Goal: Register for event/course

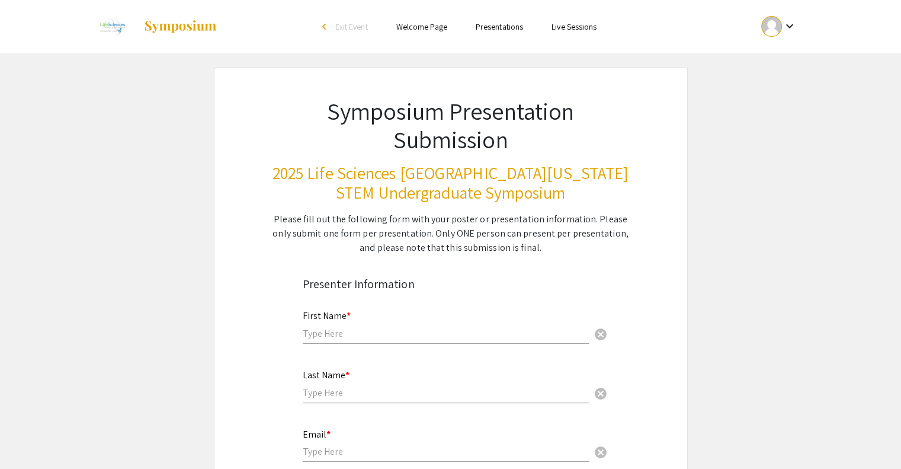
click at [367, 319] on div "First Name * cancel" at bounding box center [446, 321] width 286 height 45
type input "Ranvir"
click at [306, 393] on input "text" at bounding box center [446, 392] width 286 height 12
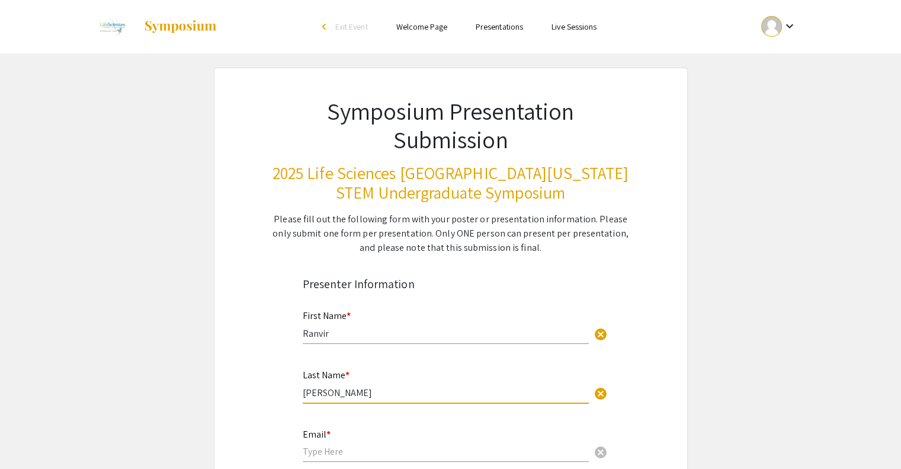
scroll to position [30, 0]
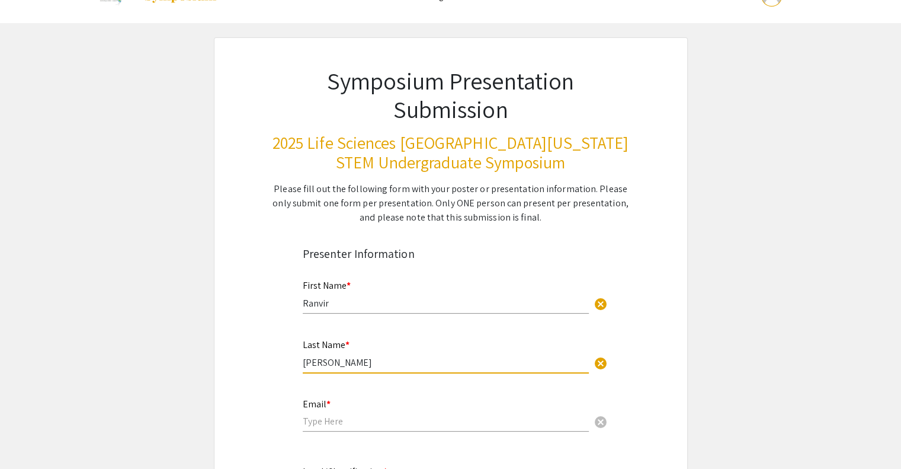
type input "Singh"
click at [316, 405] on mat-label "Email *" at bounding box center [317, 404] width 28 height 12
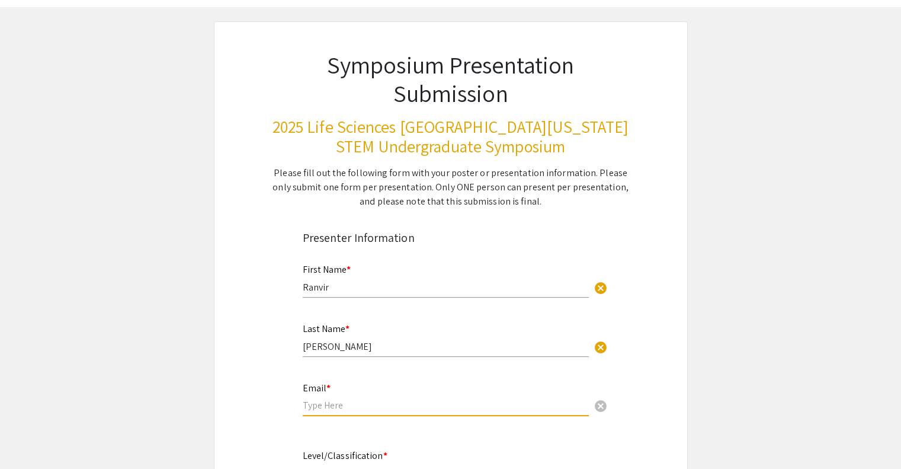
scroll to position [0, 0]
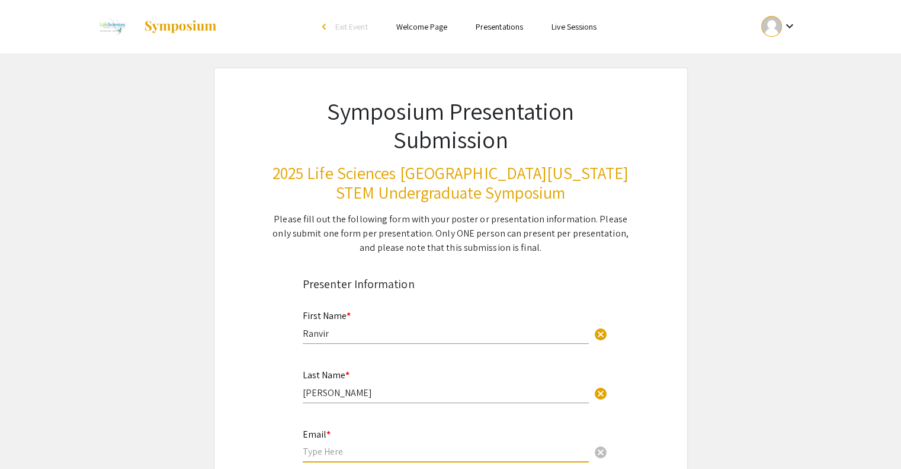
click at [328, 103] on h1 "Symposium Presentation Submission" at bounding box center [451, 125] width 358 height 57
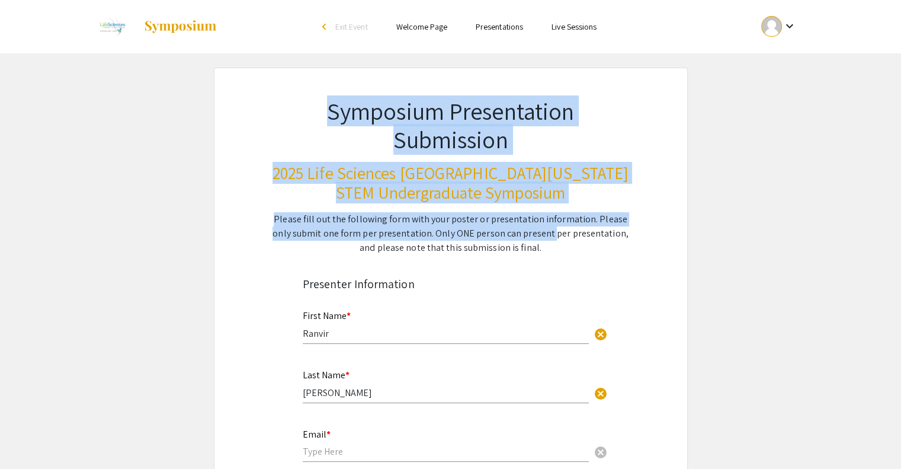
drag, startPoint x: 328, startPoint y: 103, endPoint x: 509, endPoint y: 241, distance: 227.9
click at [509, 241] on div "Symposium Presentation Submission 2025 Life Sciences South Florida STEM Undergr…" at bounding box center [451, 161] width 415 height 187
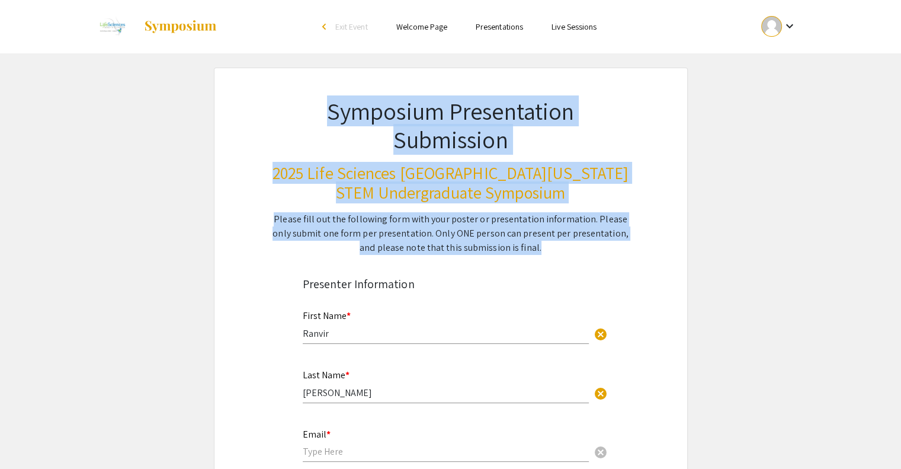
click at [509, 241] on div "Please fill out the following form with your poster or presentation information…" at bounding box center [451, 233] width 358 height 43
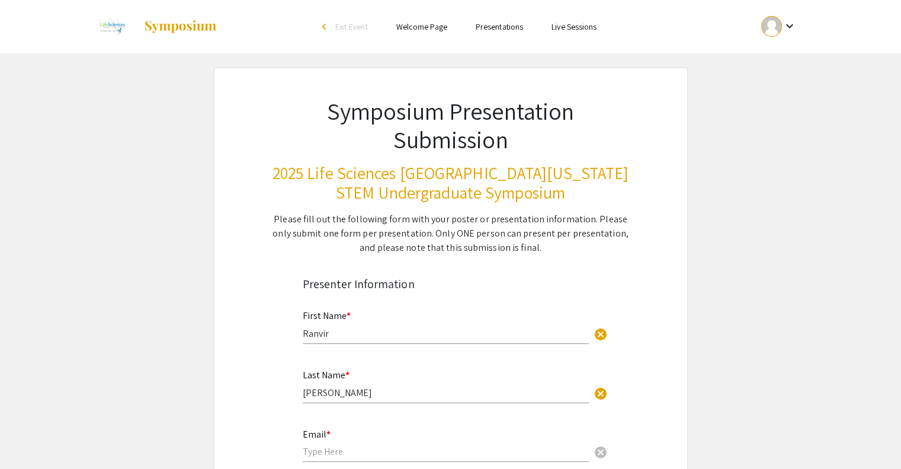
click at [509, 241] on div "Please fill out the following form with your poster or presentation information…" at bounding box center [451, 233] width 358 height 43
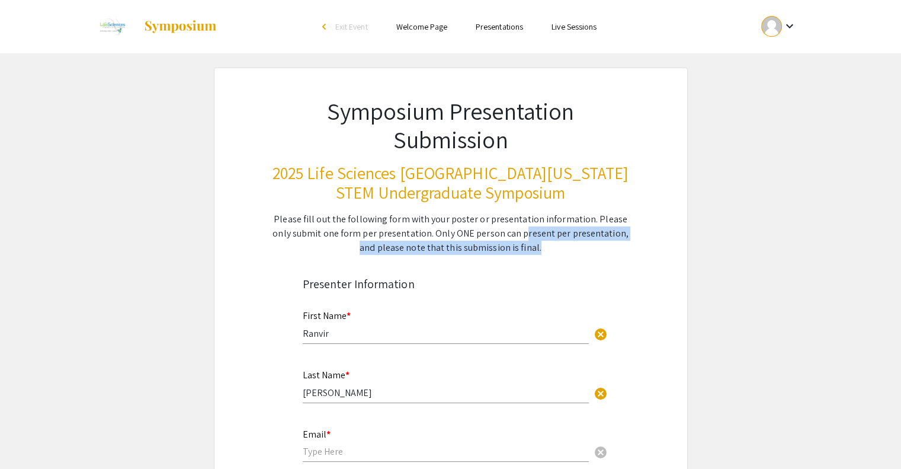
drag, startPoint x: 509, startPoint y: 241, endPoint x: 501, endPoint y: 239, distance: 7.9
click at [501, 239] on div "Please fill out the following form with your poster or presentation information…" at bounding box center [451, 233] width 358 height 43
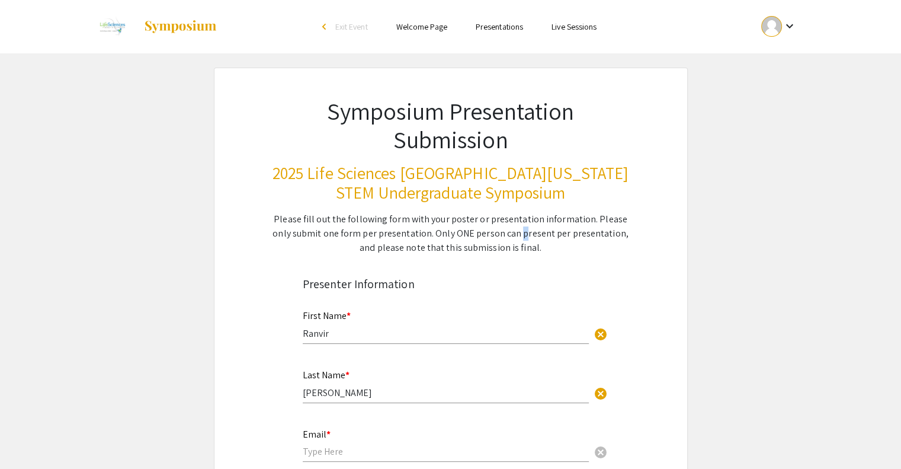
click at [501, 239] on div "Please fill out the following form with your poster or presentation information…" at bounding box center [451, 233] width 358 height 43
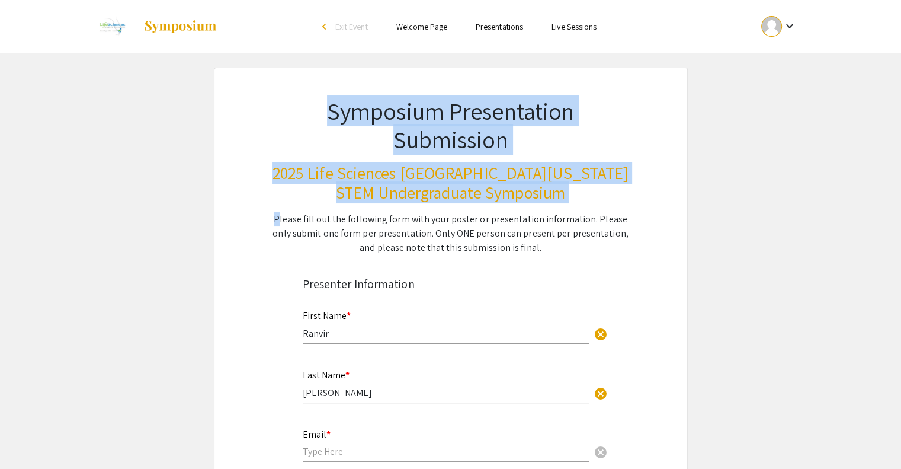
click at [501, 239] on div "Please fill out the following form with your poster or presentation information…" at bounding box center [451, 233] width 358 height 43
click at [471, 233] on div "Please fill out the following form with your poster or presentation information…" at bounding box center [451, 233] width 358 height 43
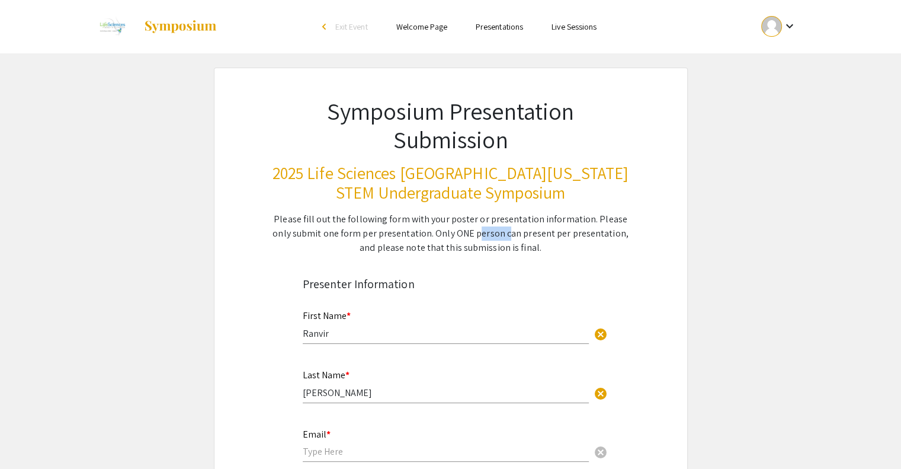
click at [471, 233] on div "Please fill out the following form with your poster or presentation information…" at bounding box center [451, 233] width 358 height 43
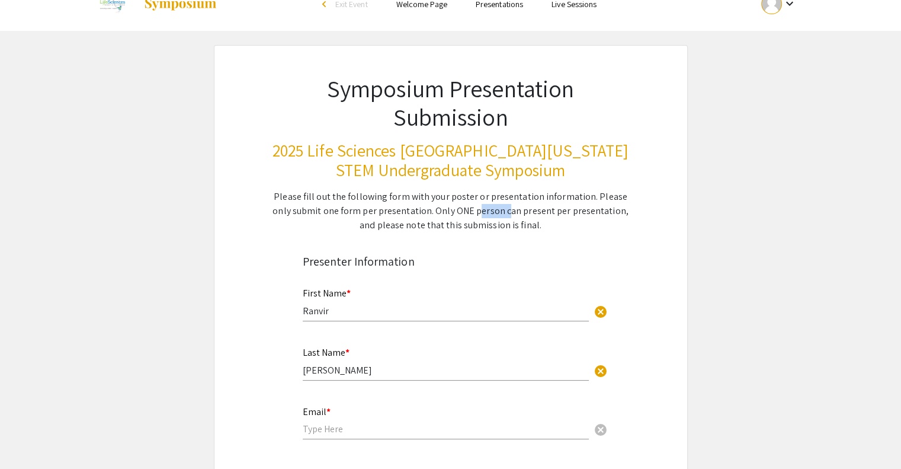
scroll to position [23, 0]
click at [416, 213] on div "Please fill out the following form with your poster or presentation information…" at bounding box center [451, 210] width 358 height 43
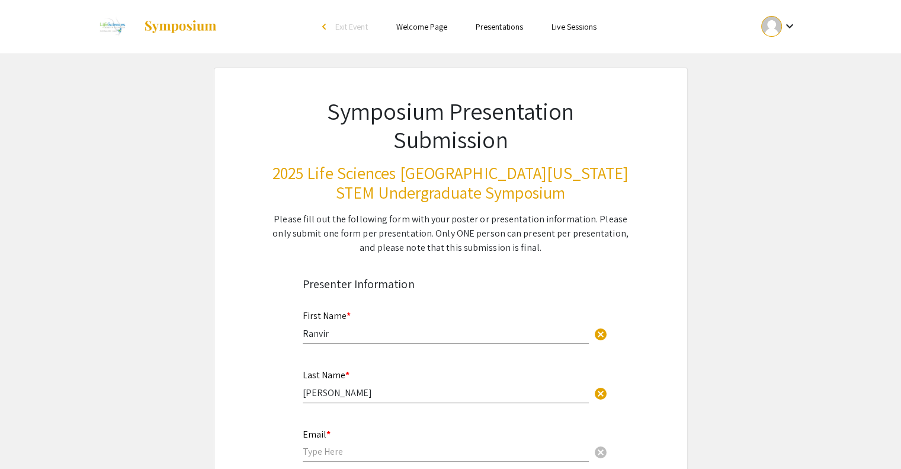
click at [416, 213] on div "Please fill out the following form with your poster or presentation information…" at bounding box center [451, 233] width 358 height 43
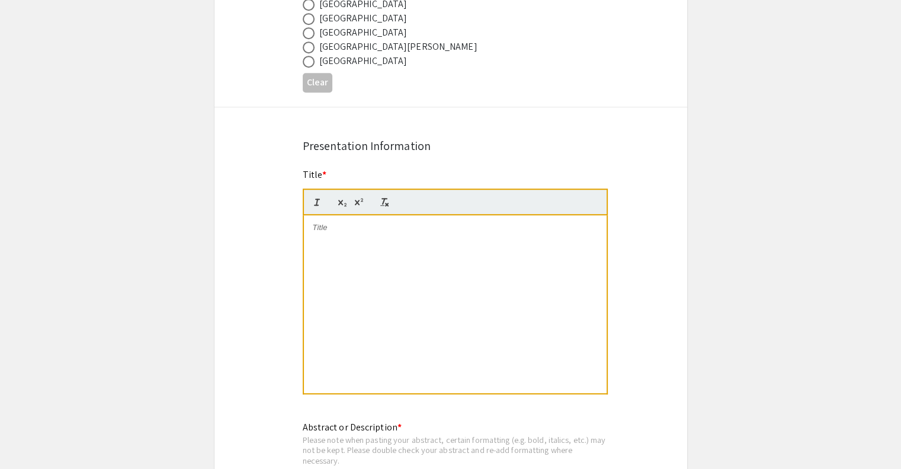
scroll to position [813, 0]
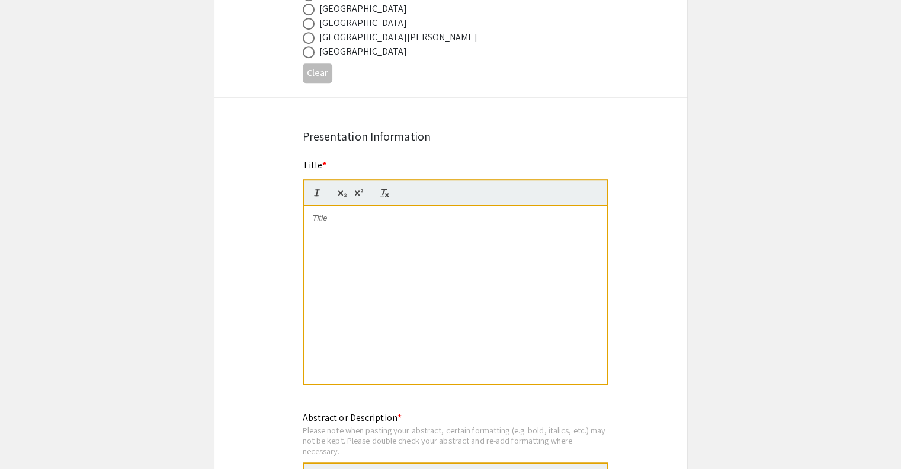
click at [364, 227] on div at bounding box center [455, 295] width 303 height 178
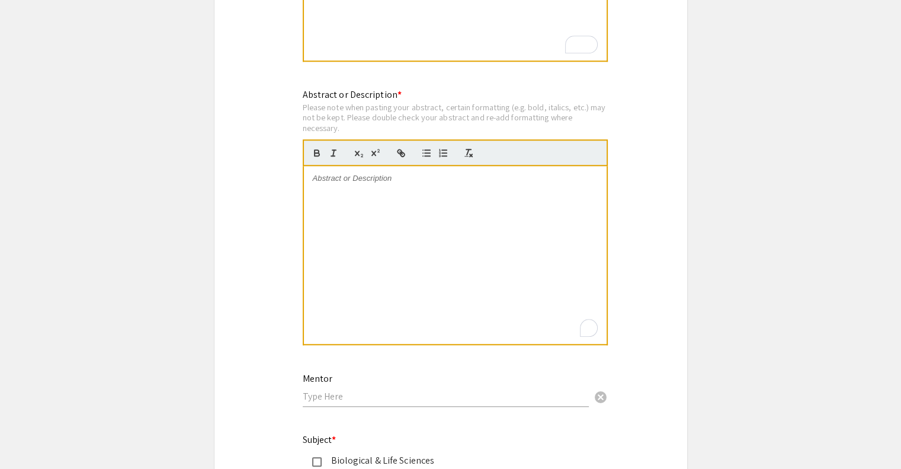
click at [356, 286] on div "To enrich screen reader interactions, please activate Accessibility in Grammarl…" at bounding box center [455, 255] width 303 height 178
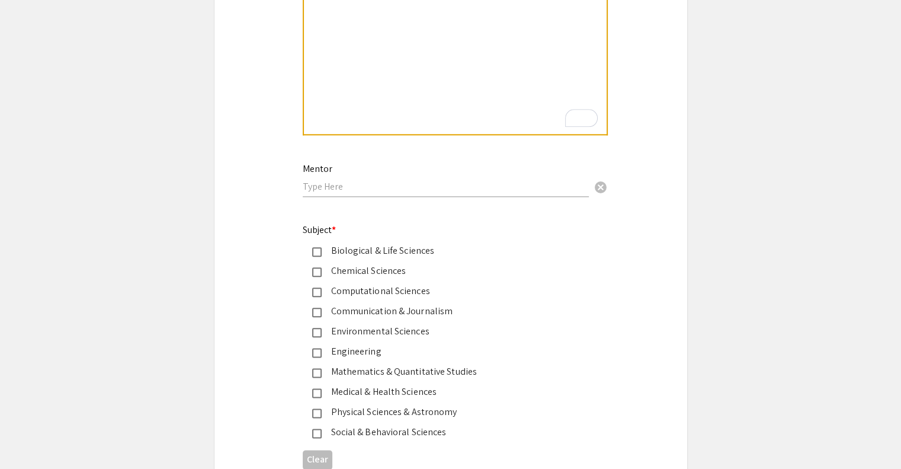
scroll to position [1355, 0]
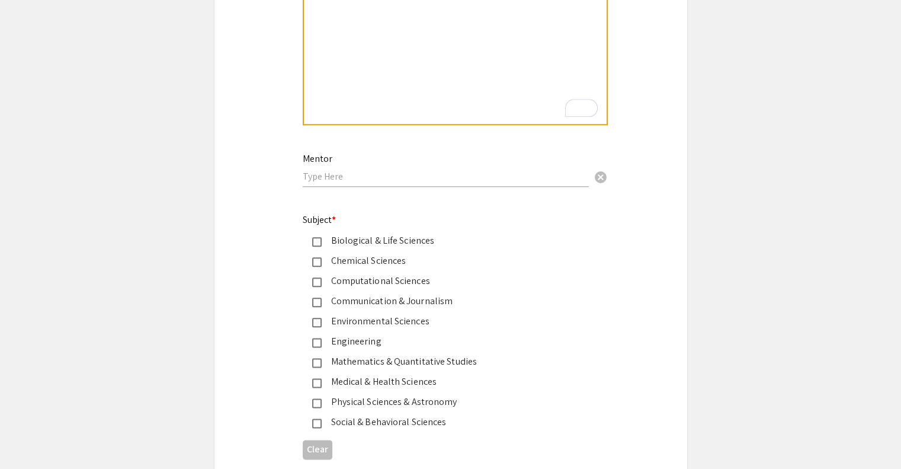
click at [353, 180] on div "Mentor cancel" at bounding box center [446, 164] width 286 height 45
click at [351, 174] on input "text" at bounding box center [446, 175] width 286 height 12
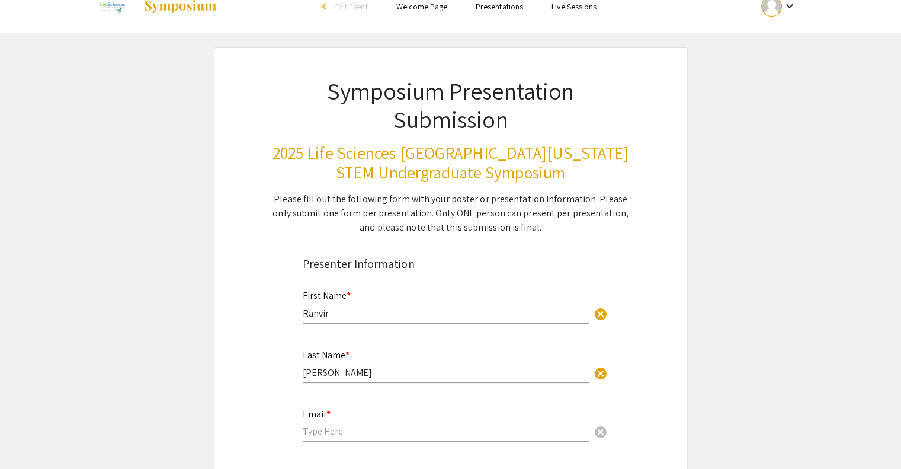
scroll to position [0, 0]
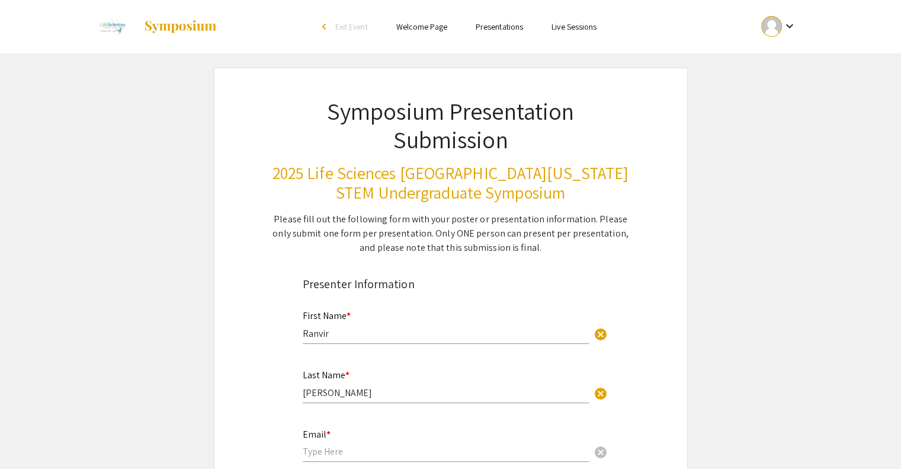
click at [439, 229] on div "Please fill out the following form with your poster or presentation information…" at bounding box center [451, 233] width 358 height 43
drag, startPoint x: 439, startPoint y: 229, endPoint x: 372, endPoint y: 91, distance: 153.7
click at [372, 91] on div "Symposium Presentation Submission 2025 Life Sciences South Florida STEM Undergr…" at bounding box center [451, 161] width 415 height 187
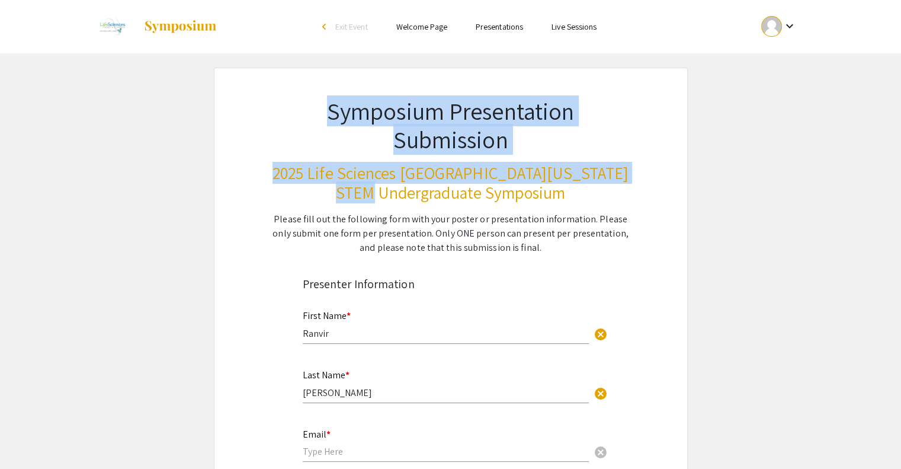
drag, startPoint x: 372, startPoint y: 91, endPoint x: 430, endPoint y: 210, distance: 133.1
click at [430, 210] on div "Symposium Presentation Submission 2025 Life Sciences South Florida STEM Undergr…" at bounding box center [451, 161] width 415 height 187
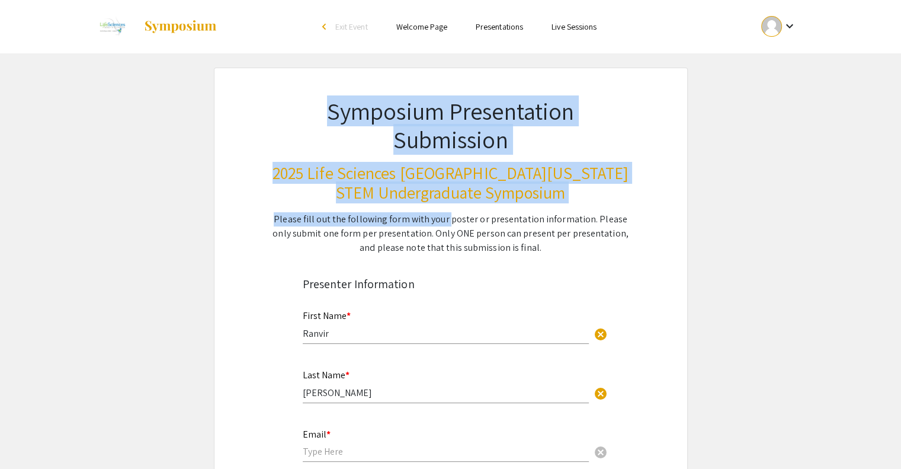
click at [430, 210] on div "Symposium Presentation Submission 2025 Life Sciences South Florida STEM Undergr…" at bounding box center [451, 161] width 415 height 187
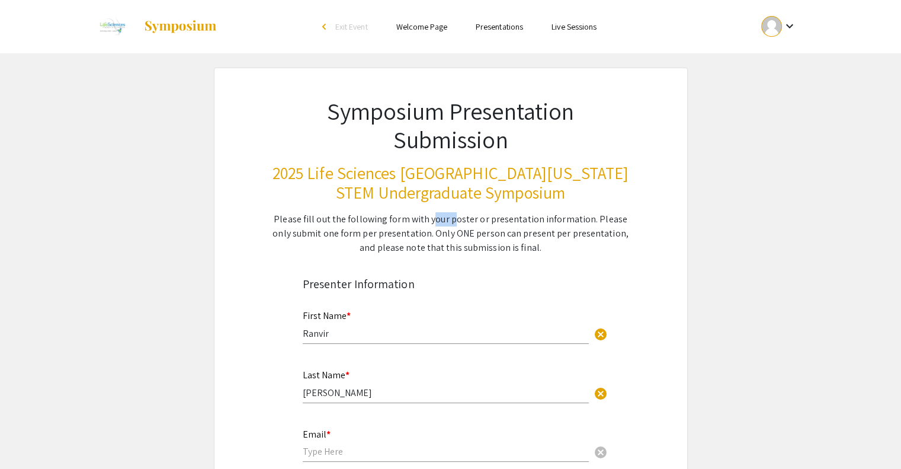
click at [430, 210] on div "Symposium Presentation Submission 2025 Life Sciences South Florida STEM Undergr…" at bounding box center [451, 161] width 415 height 187
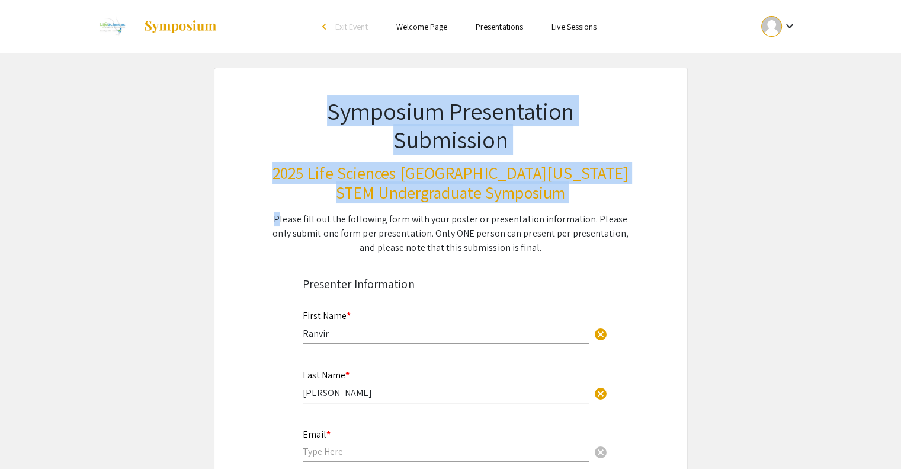
click at [430, 210] on div "Symposium Presentation Submission 2025 Life Sciences South Florida STEM Undergr…" at bounding box center [451, 161] width 415 height 187
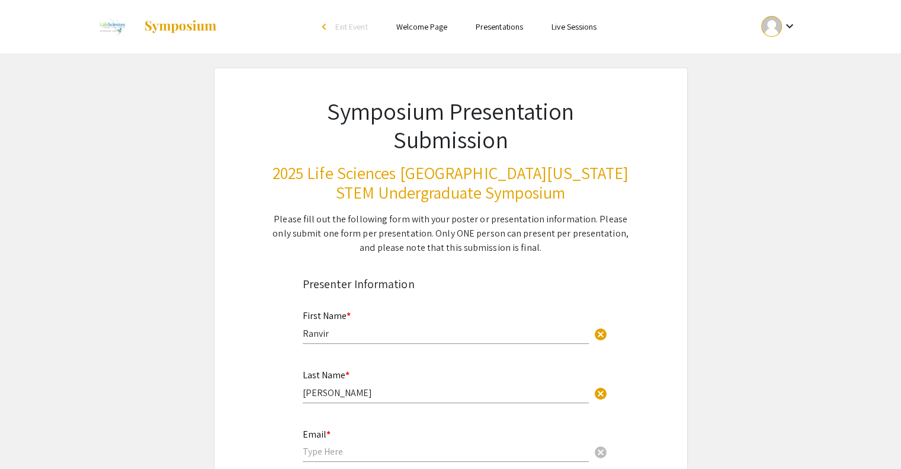
drag, startPoint x: 430, startPoint y: 210, endPoint x: 388, endPoint y: 120, distance: 100.0
click at [388, 120] on div "Symposium Presentation Submission 2025 Life Sciences South Florida STEM Undergr…" at bounding box center [451, 161] width 415 height 187
click at [388, 120] on h1 "Symposium Presentation Submission" at bounding box center [451, 125] width 358 height 57
drag, startPoint x: 388, startPoint y: 120, endPoint x: 467, endPoint y: 227, distance: 133.1
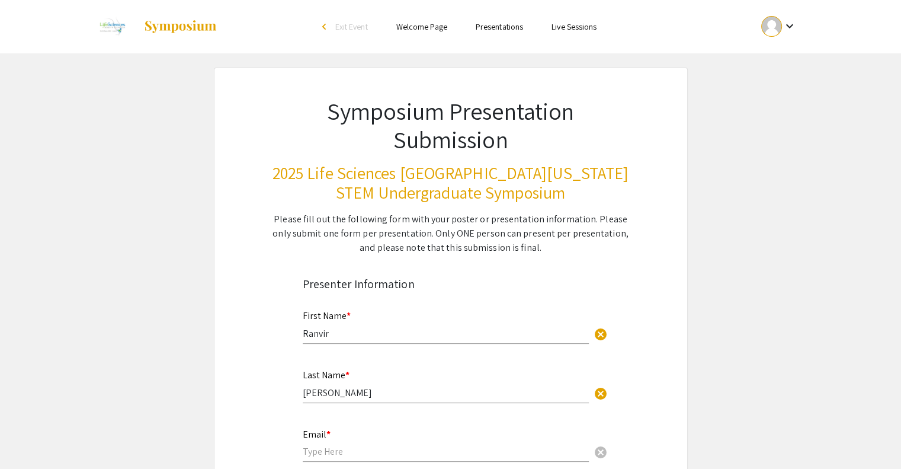
click at [467, 227] on div "Symposium Presentation Submission 2025 Life Sciences South Florida STEM Undergr…" at bounding box center [451, 161] width 415 height 187
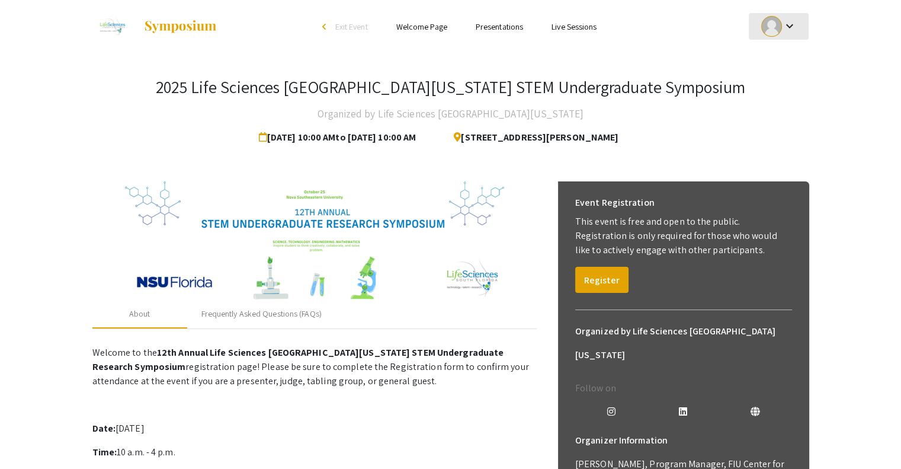
click at [792, 29] on mat-icon "keyboard_arrow_down" at bounding box center [789, 26] width 14 height 14
click at [837, 54] on div at bounding box center [450, 234] width 901 height 469
click at [591, 267] on button "Register" at bounding box center [601, 280] width 53 height 26
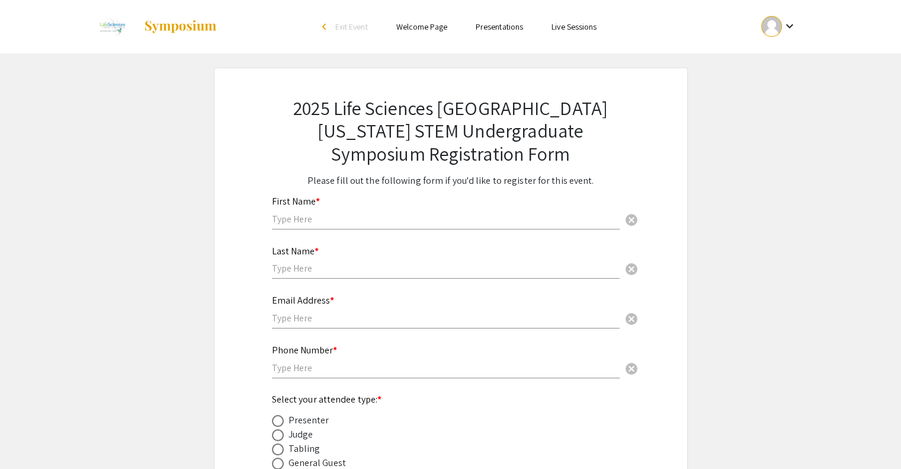
scroll to position [143, 0]
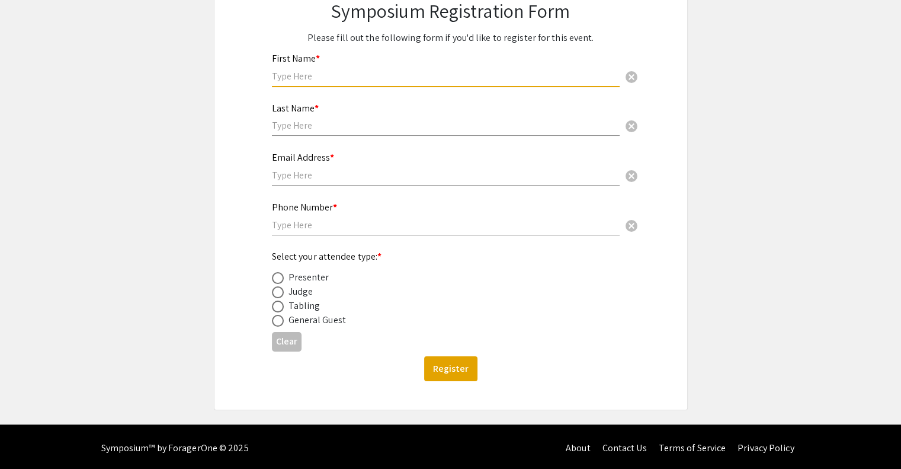
click at [327, 74] on input "text" at bounding box center [446, 76] width 348 height 12
type input "Ranvir"
click at [302, 129] on input "text" at bounding box center [446, 125] width 348 height 12
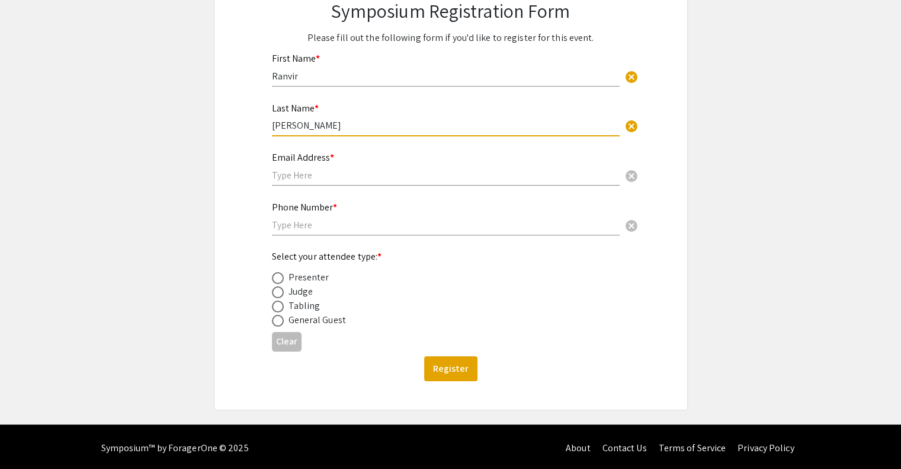
type input "[PERSON_NAME]"
click at [294, 174] on input "text" at bounding box center [446, 175] width 348 height 12
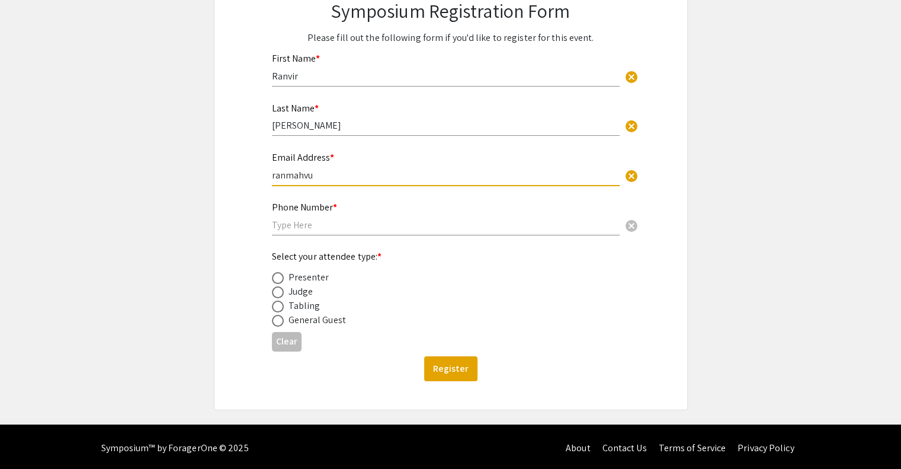
type input "ranmahvur"
type input "ranmahvir@gmail.com"
click at [298, 211] on mat-label "Phone Number *" at bounding box center [304, 207] width 65 height 12
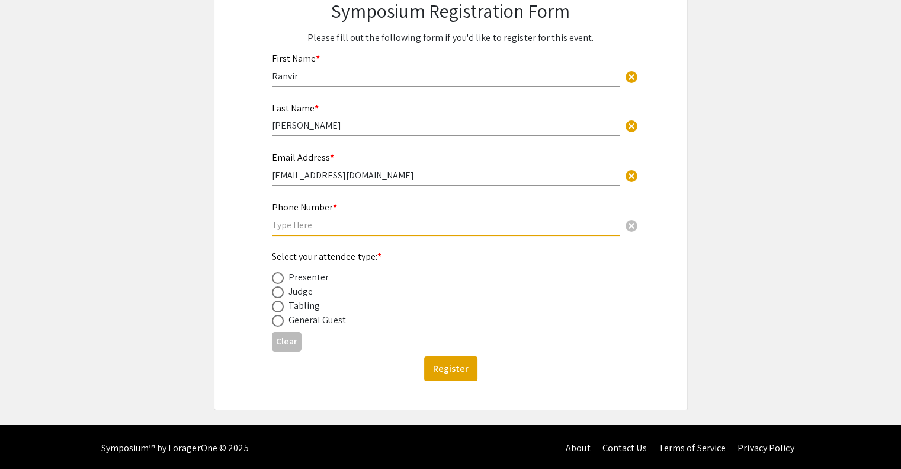
click at [296, 220] on input "text" at bounding box center [446, 225] width 348 height 12
type input "6096106497"
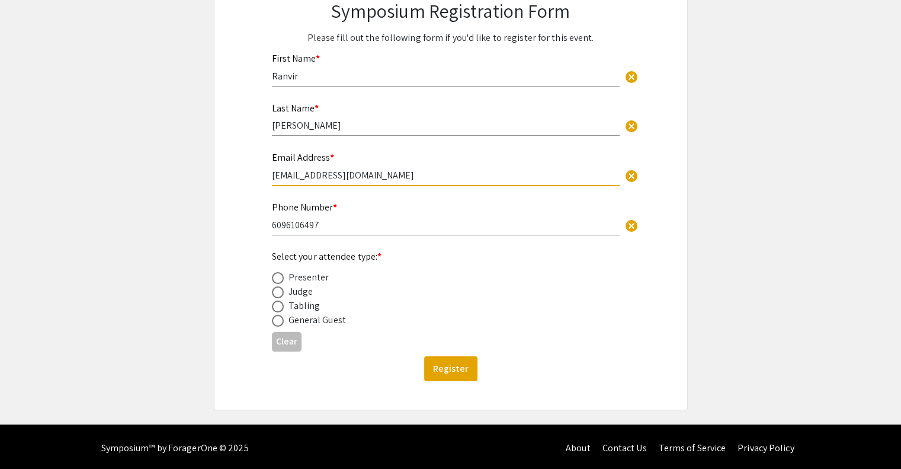
click at [321, 180] on input "ranmahvir@gmail.com" at bounding box center [446, 175] width 348 height 12
type input "rs3069@mynsu.nova.edu"
click at [267, 279] on div "2025 Life Sciences South Florida STEM Undergraduate Symposium Registration Form…" at bounding box center [451, 167] width 415 height 484
click at [273, 279] on span at bounding box center [278, 278] width 12 height 12
click at [273, 279] on input "radio" at bounding box center [278, 278] width 12 height 12
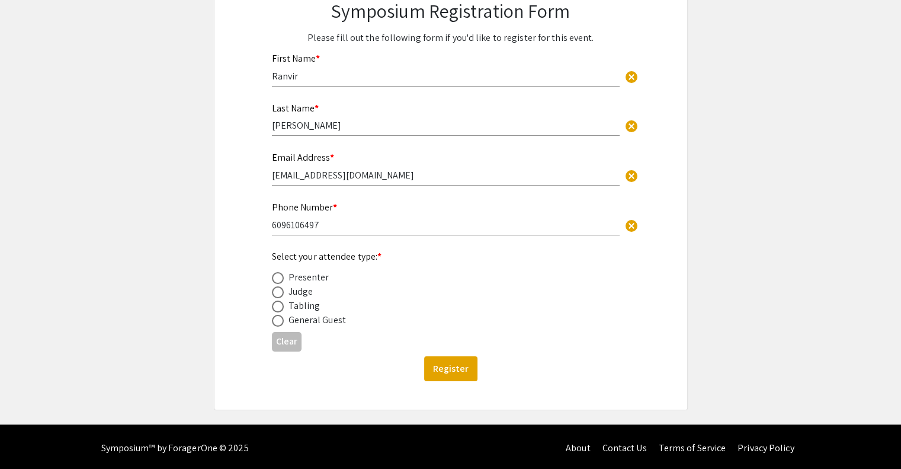
radio input "true"
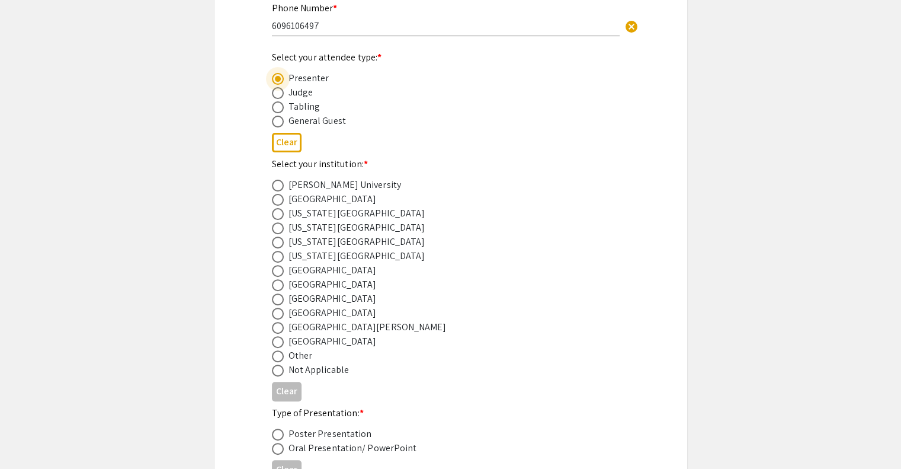
scroll to position [356, 0]
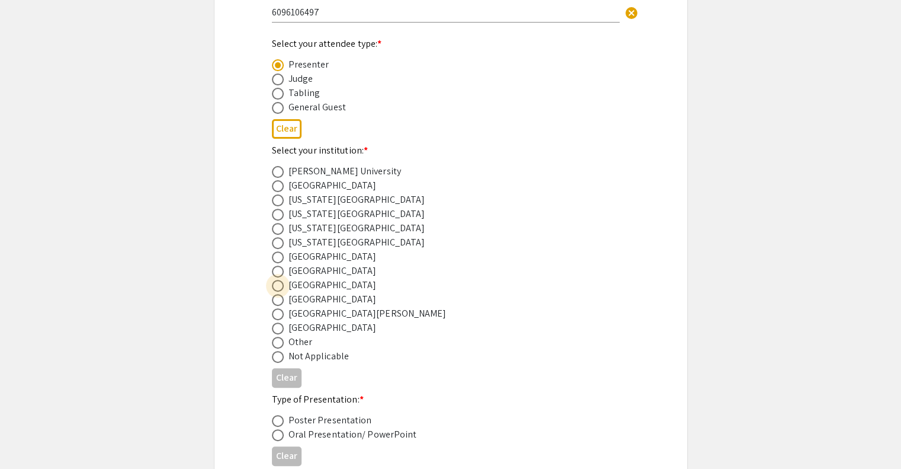
click at [277, 286] on span at bounding box center [278, 286] width 12 height 12
click at [277, 286] on input "radio" at bounding box center [278, 286] width 12 height 12
radio input "true"
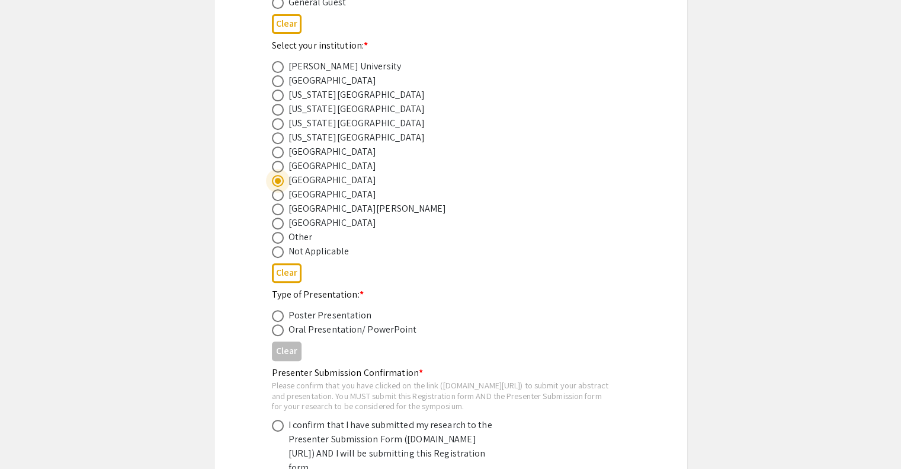
click at [281, 312] on span at bounding box center [278, 316] width 12 height 12
click at [281, 312] on input "radio" at bounding box center [278, 316] width 12 height 12
radio input "true"
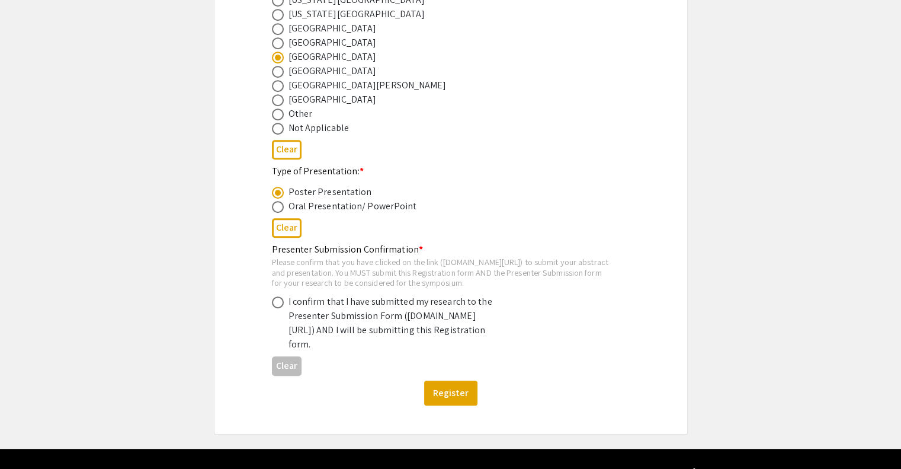
scroll to position [631, 0]
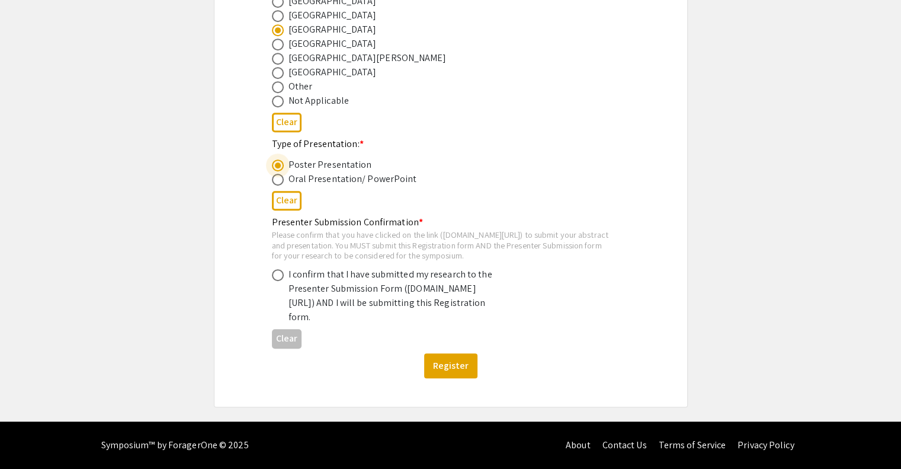
click at [279, 269] on span at bounding box center [278, 275] width 12 height 12
click at [279, 269] on input "radio" at bounding box center [278, 275] width 12 height 12
radio input "true"
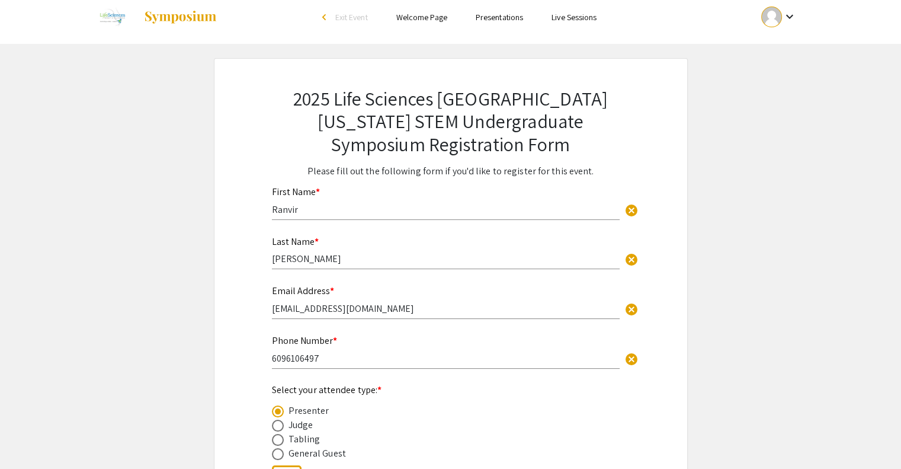
scroll to position [0, 0]
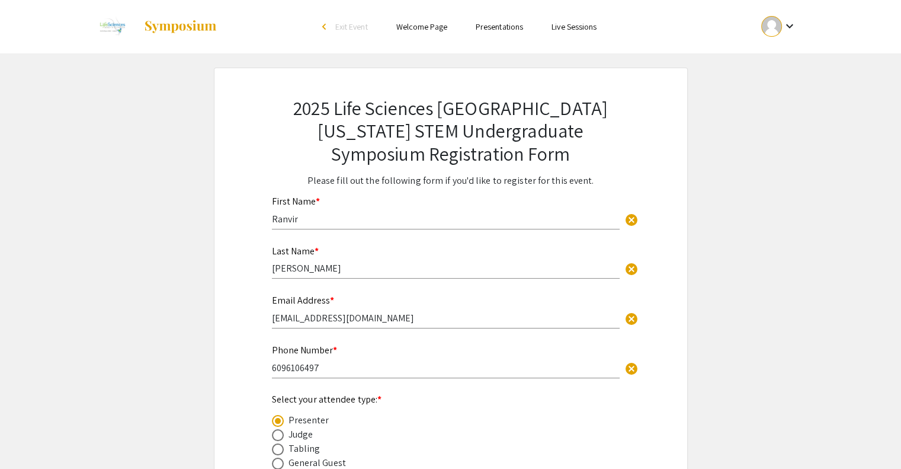
click at [325, 25] on div "arrow_back_ios" at bounding box center [325, 26] width 7 height 7
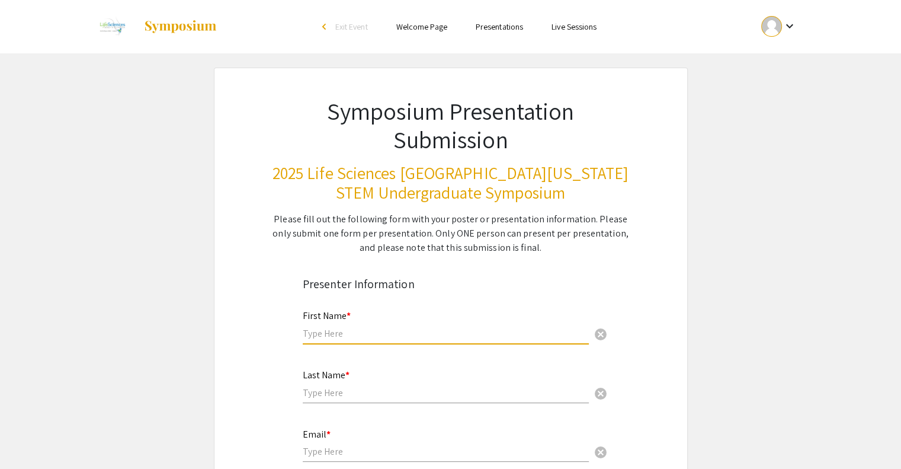
click at [310, 327] on input "text" at bounding box center [446, 333] width 286 height 12
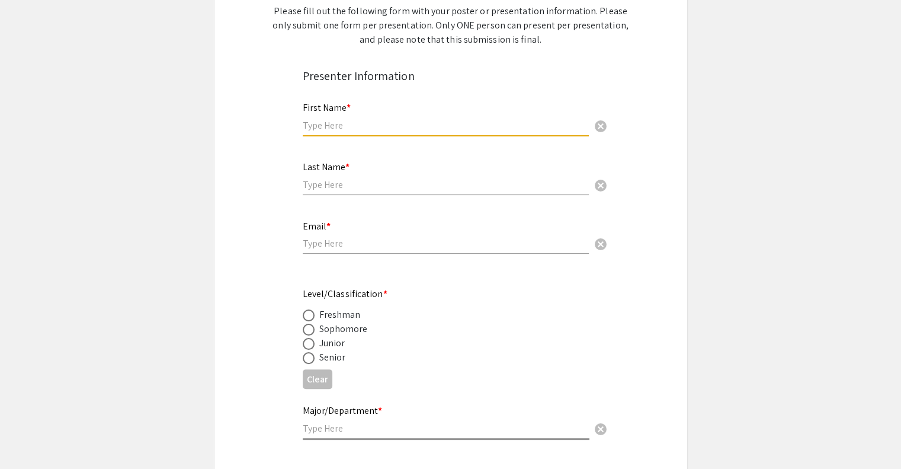
scroll to position [209, 0]
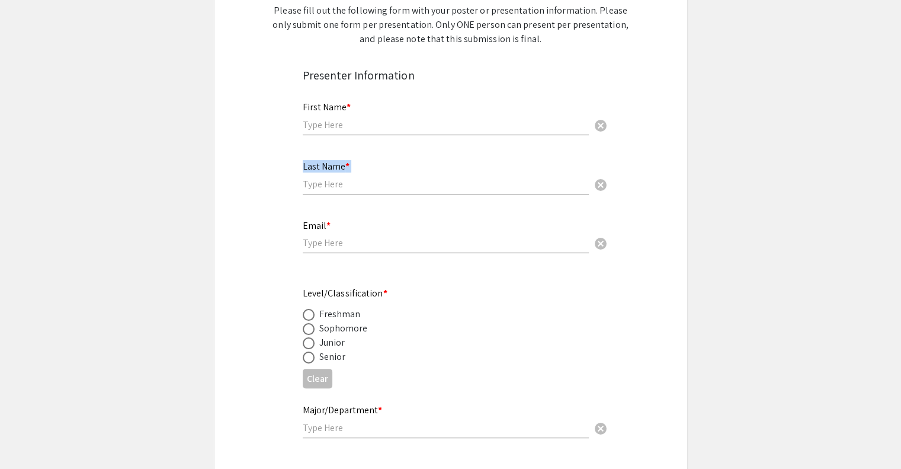
drag, startPoint x: 319, startPoint y: 196, endPoint x: 304, endPoint y: 137, distance: 61.1
click at [304, 137] on app-form-preview-presenter-fields "First Name * cancel This field is required. Last Name * cancel This field is re…" at bounding box center [451, 391] width 296 height 602
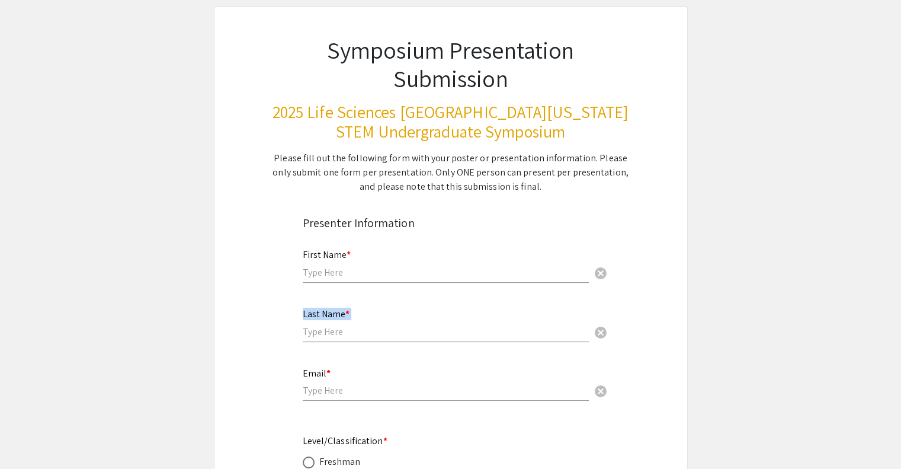
scroll to position [57, 0]
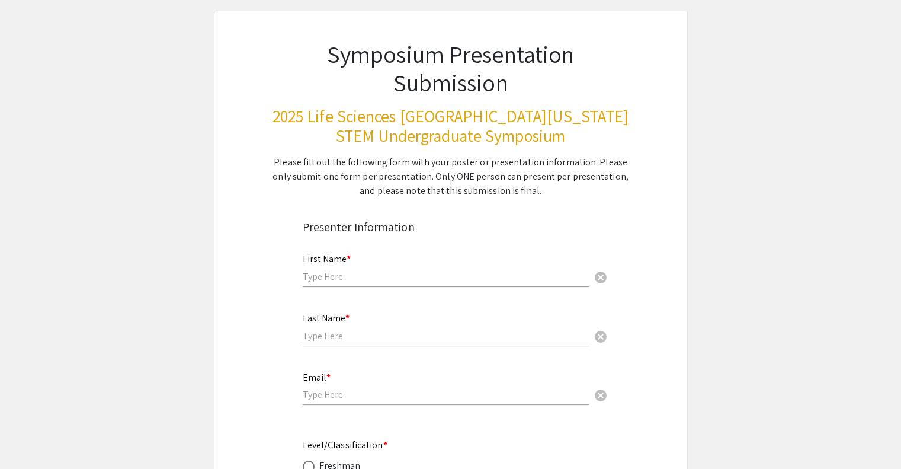
click at [320, 153] on div "Symposium Presentation Submission 2025 Life Sciences [GEOGRAPHIC_DATA][US_STATE…" at bounding box center [451, 104] width 415 height 187
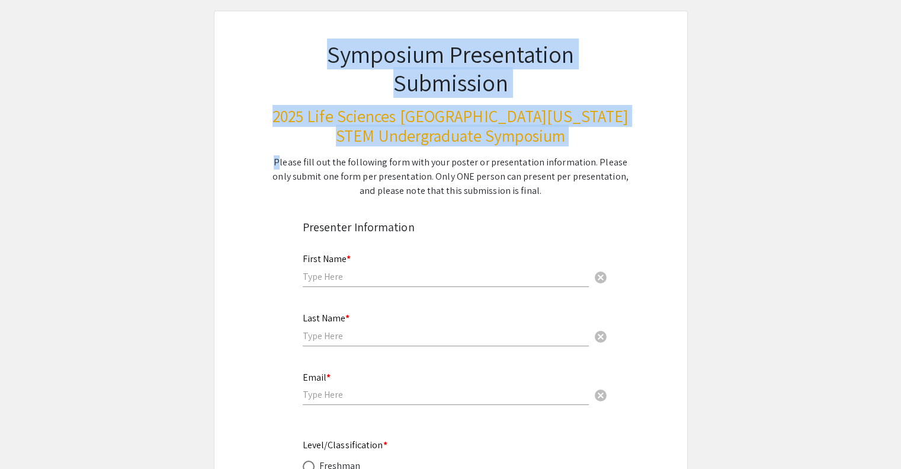
click at [320, 153] on div "Symposium Presentation Submission 2025 Life Sciences [GEOGRAPHIC_DATA][US_STATE…" at bounding box center [451, 104] width 415 height 187
click at [321, 174] on div "Please fill out the following form with your poster or presentation information…" at bounding box center [451, 176] width 358 height 43
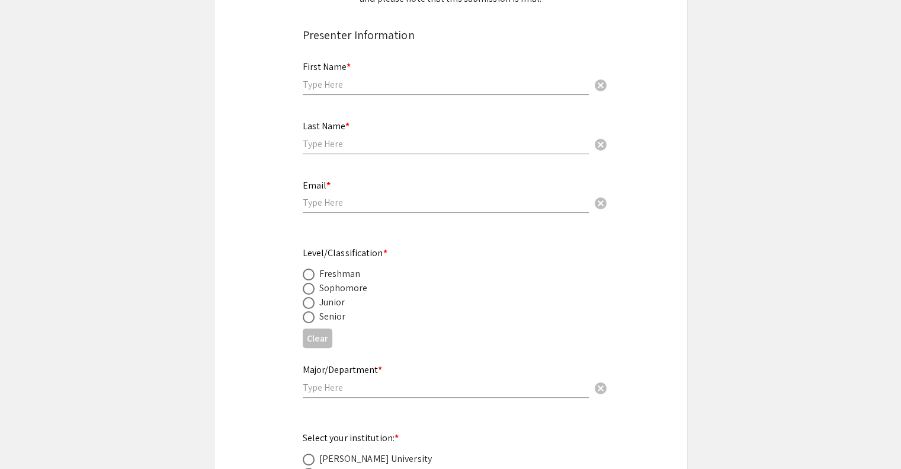
scroll to position [0, 0]
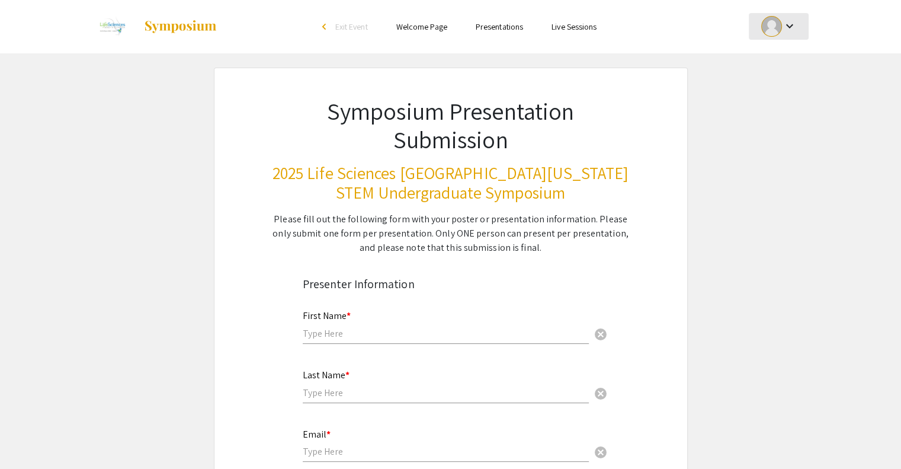
click at [782, 27] on div at bounding box center [772, 26] width 21 height 21
click at [665, 90] on div at bounding box center [450, 234] width 901 height 469
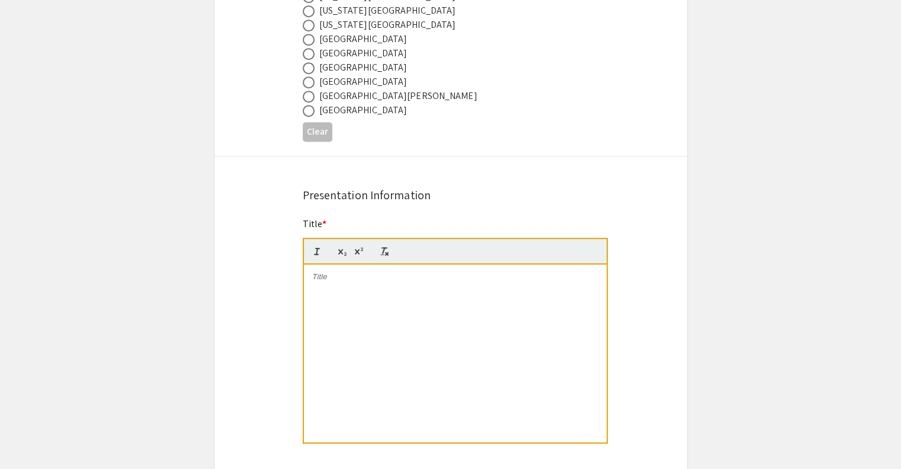
scroll to position [768, 0]
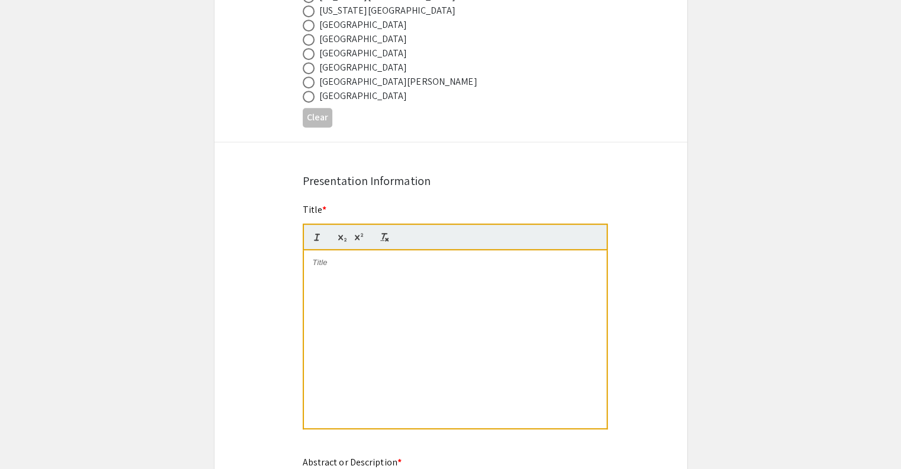
click at [307, 52] on span at bounding box center [309, 54] width 12 height 12
click at [307, 52] on input "radio" at bounding box center [309, 54] width 12 height 12
radio input "true"
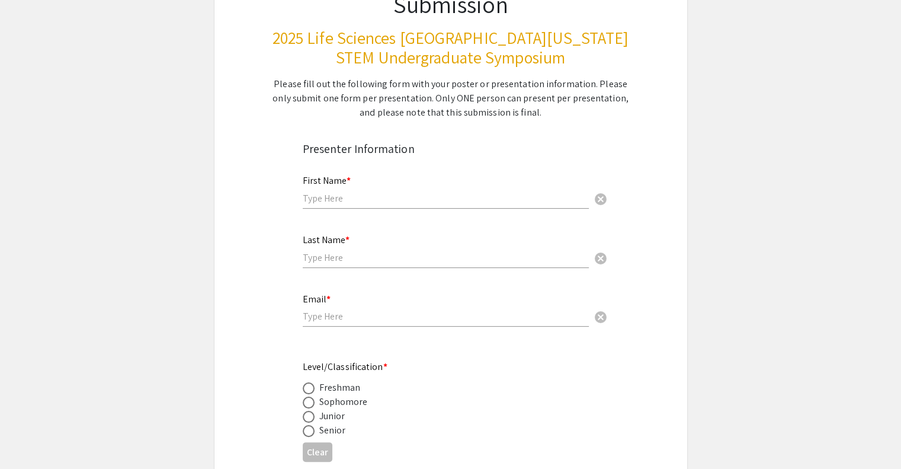
scroll to position [120, 0]
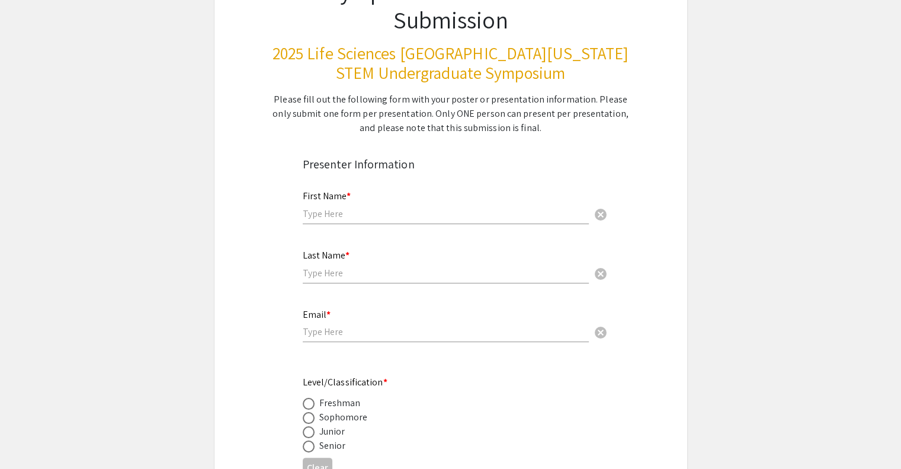
click at [308, 418] on span at bounding box center [308, 418] width 0 height 0
click at [308, 417] on input "radio" at bounding box center [309, 418] width 12 height 12
radio input "true"
click at [325, 264] on div "Last Name * cancel" at bounding box center [446, 260] width 286 height 45
click at [331, 203] on div "First Name * cancel" at bounding box center [446, 201] width 286 height 45
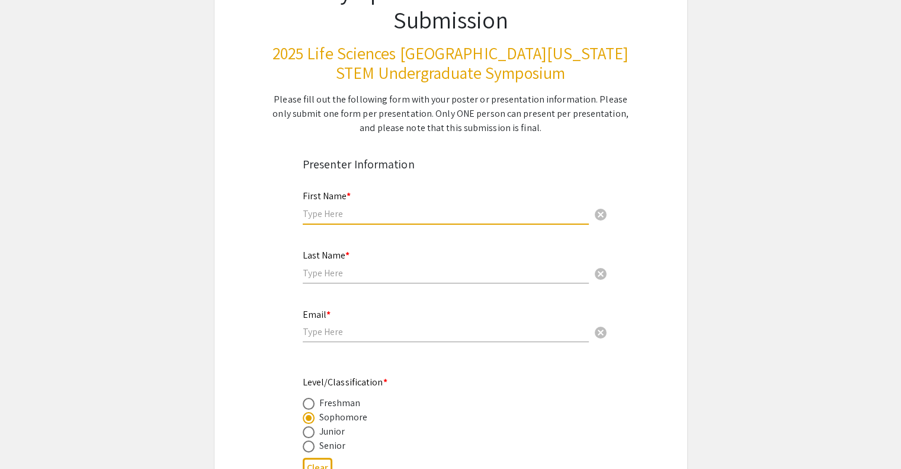
type input "a"
type input "Ranvir"
click at [317, 274] on input "text" at bounding box center [446, 273] width 286 height 12
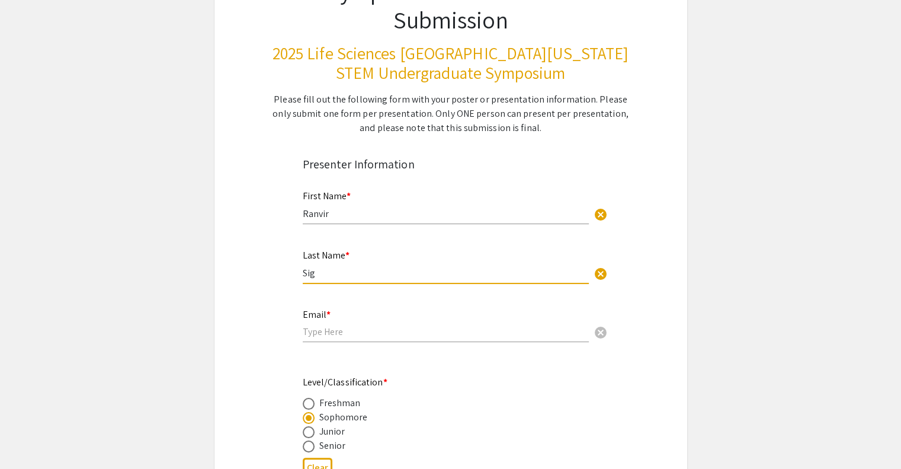
type input "Sigh"
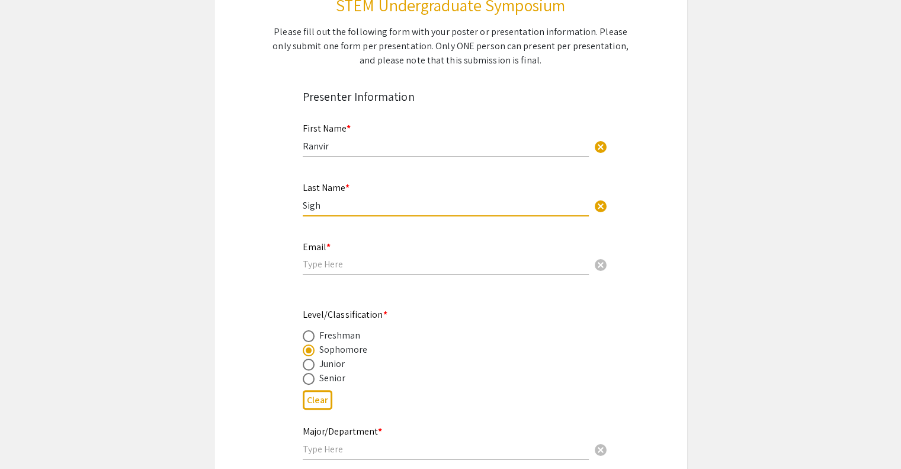
scroll to position [197, 0]
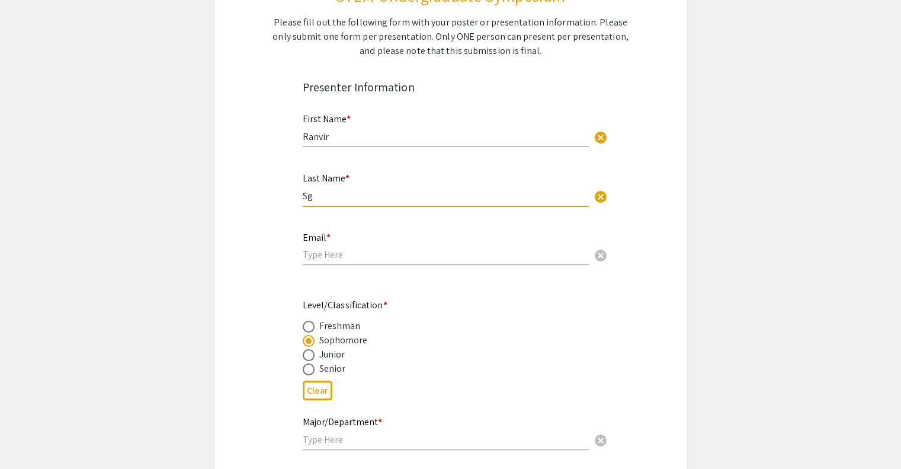
type input "Sgh"
type input "Singh"
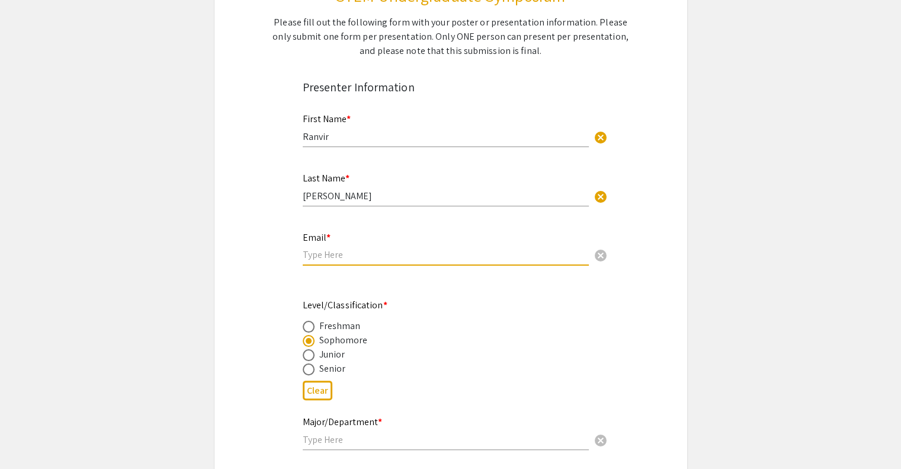
click at [303, 251] on input "email" at bounding box center [446, 254] width 286 height 12
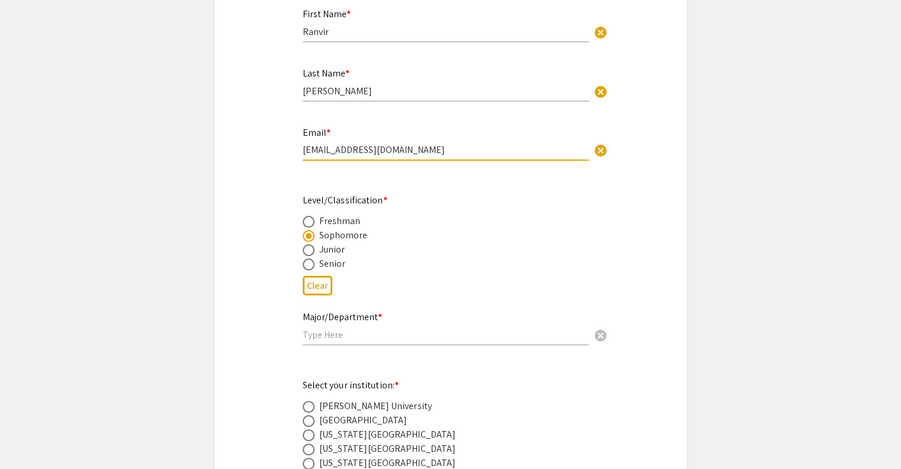
type input "rs3069@mynsu.nova.edu"
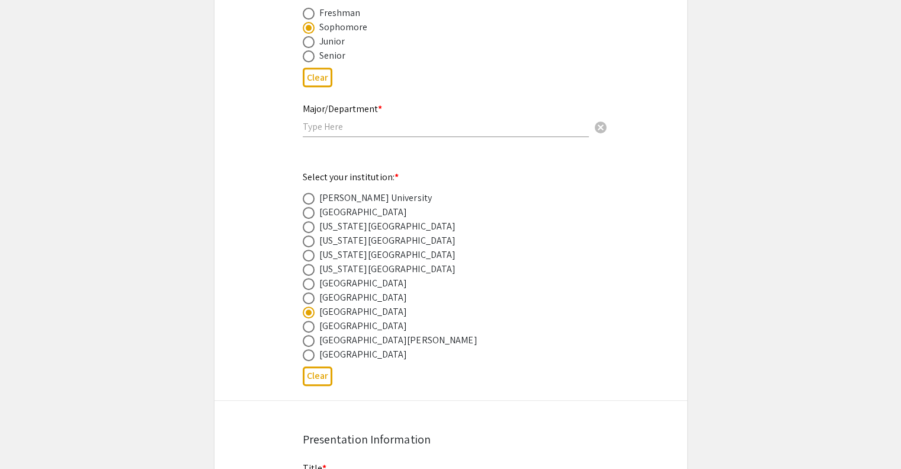
scroll to position [511, 0]
click at [339, 119] on input "text" at bounding box center [446, 125] width 286 height 12
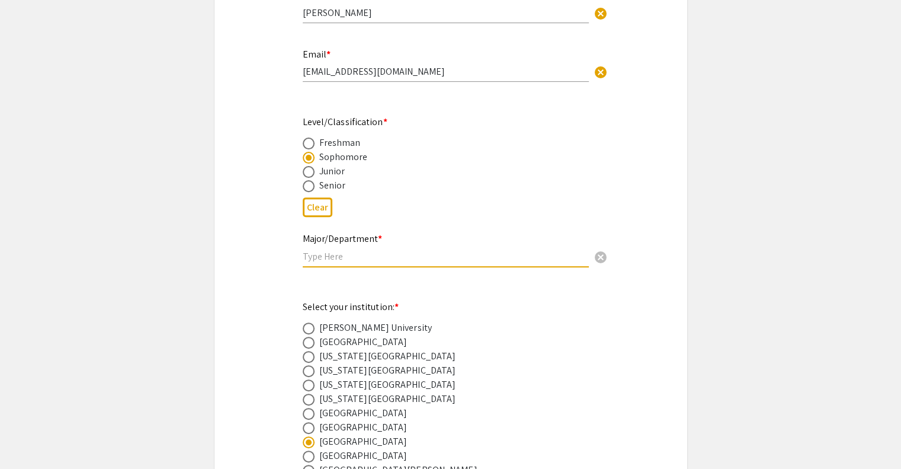
scroll to position [379, 0]
type input "Neuroscie"
type input "Neuroscoence"
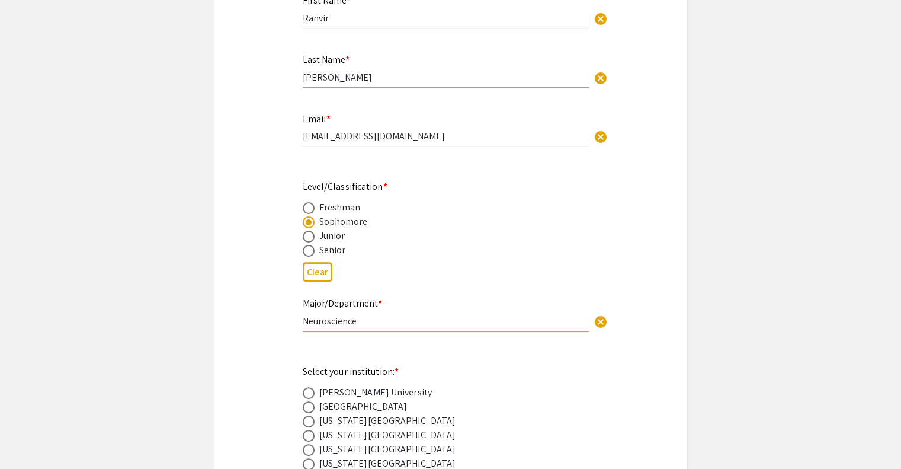
type input "Neuroscience"
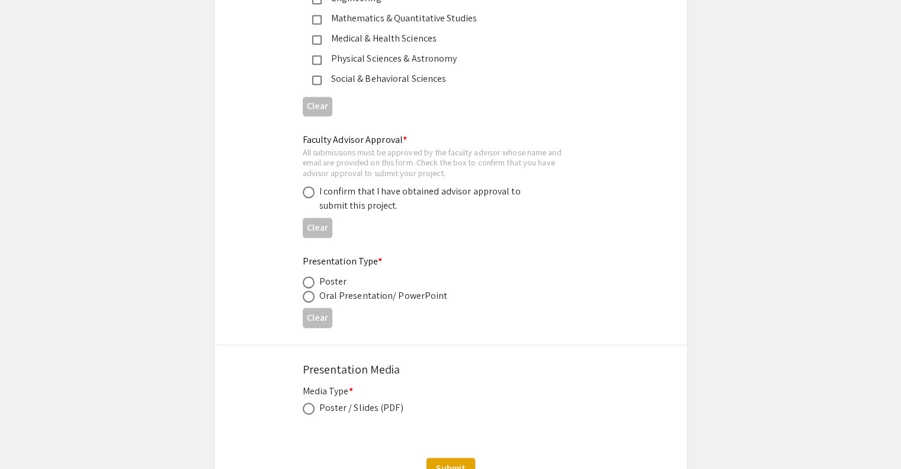
scroll to position [1702, 0]
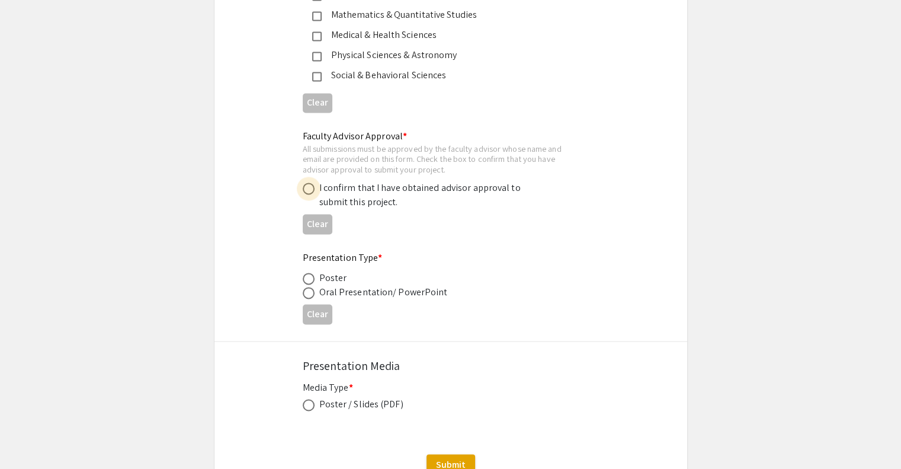
click at [309, 185] on span at bounding box center [309, 189] width 12 height 12
click at [309, 185] on input "radio" at bounding box center [309, 189] width 12 height 12
radio input "true"
click at [300, 276] on div "Presentation Type * Poster Oral Presentation/ PowerPoint Clear" at bounding box center [451, 290] width 473 height 78
click at [306, 274] on span at bounding box center [309, 279] width 12 height 12
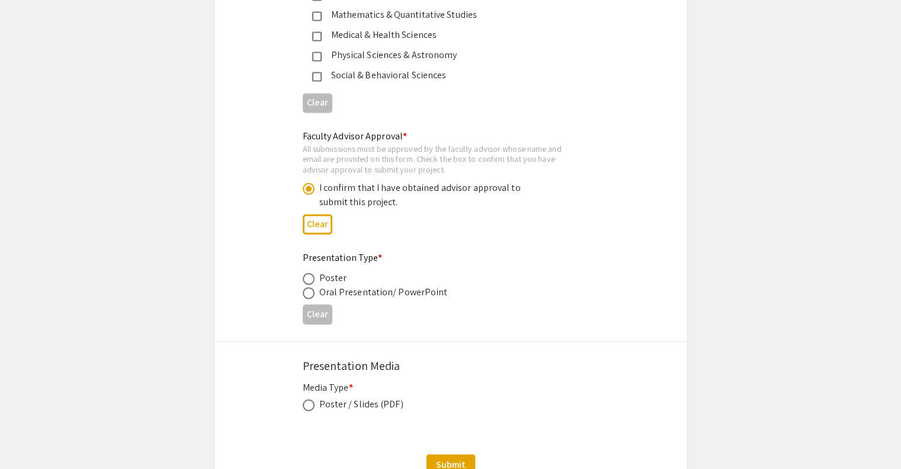
click at [306, 274] on input "radio" at bounding box center [309, 279] width 12 height 12
radio input "true"
click at [308, 399] on span at bounding box center [309, 405] width 12 height 12
click at [308, 399] on input "radio" at bounding box center [309, 405] width 12 height 12
radio input "true"
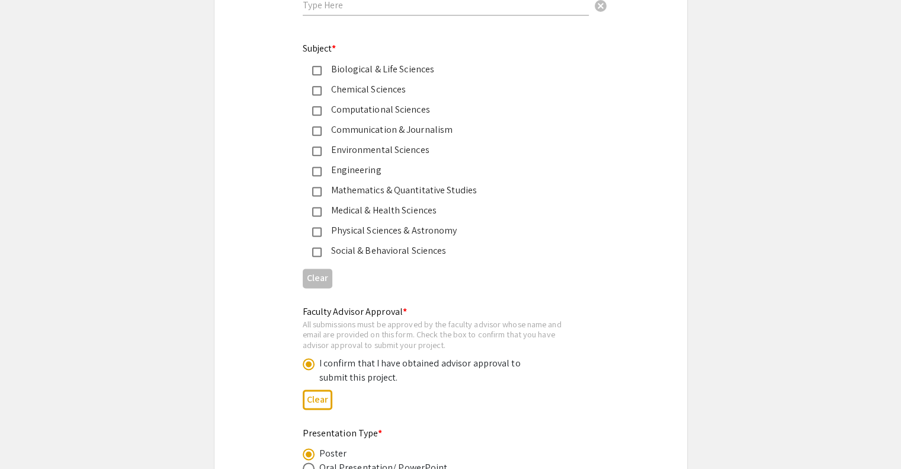
scroll to position [1355, 0]
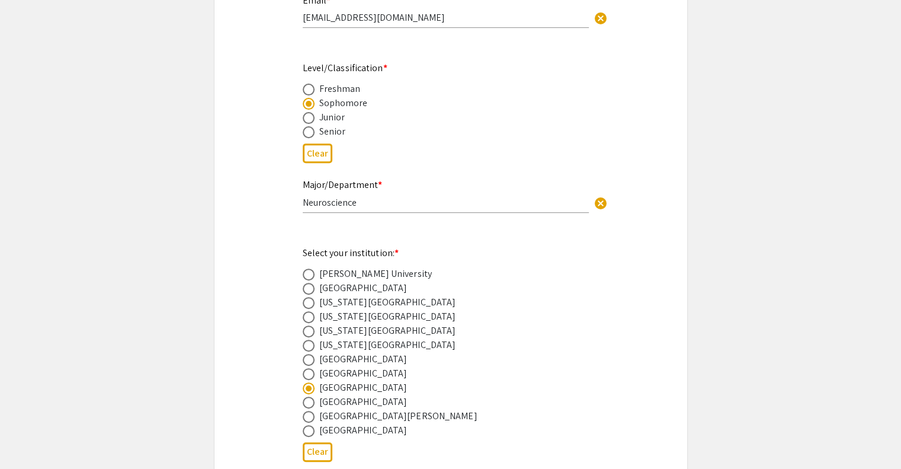
scroll to position [0, 0]
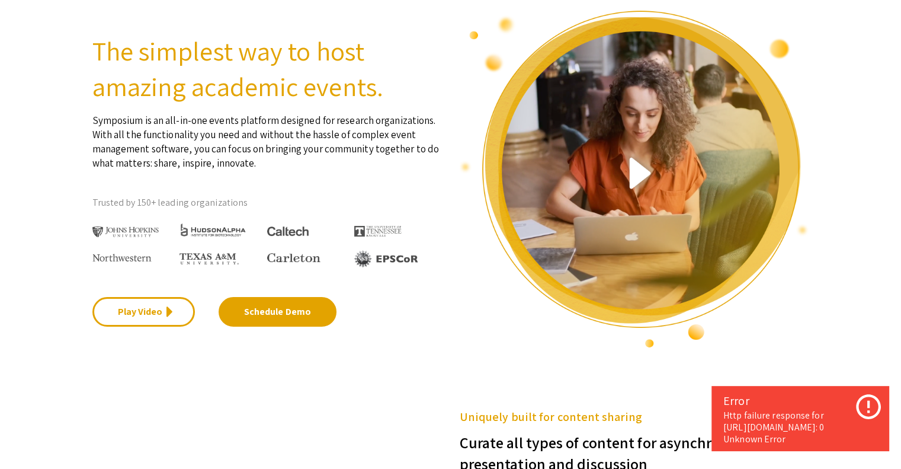
scroll to position [51, 0]
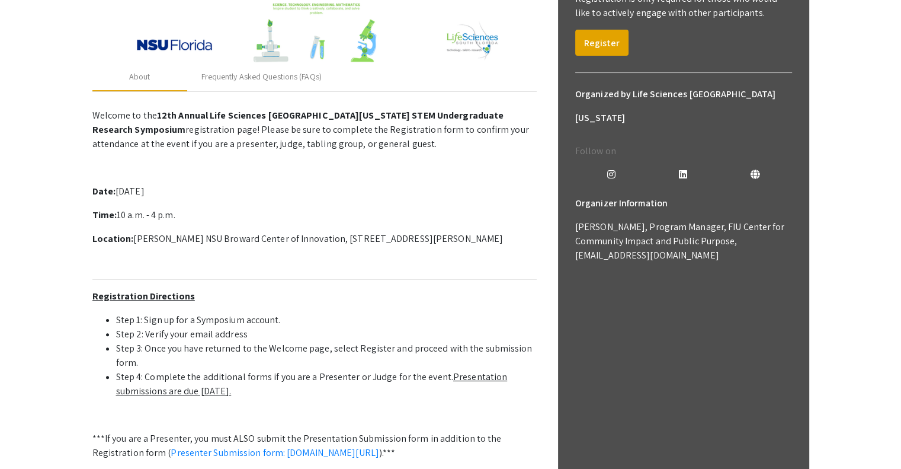
scroll to position [241, 0]
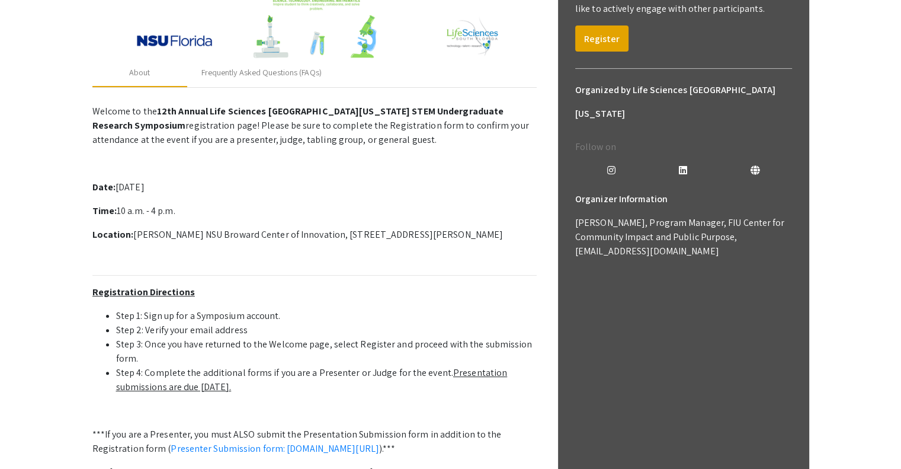
click at [632, 229] on p "Araidy Alzate, Program Manager, FIU Center for Community Impact and Public Purp…" at bounding box center [683, 237] width 217 height 43
drag, startPoint x: 632, startPoint y: 229, endPoint x: 583, endPoint y: 235, distance: 48.9
click at [583, 235] on div "Organizer Information Araidy Alzate, Program Manager, FIU Center for Community …" at bounding box center [684, 232] width 236 height 90
copy p "aalzate@fiu.edu"
click at [391, 187] on p "Date: Saturday, October 25th, 2025" at bounding box center [314, 187] width 444 height 14
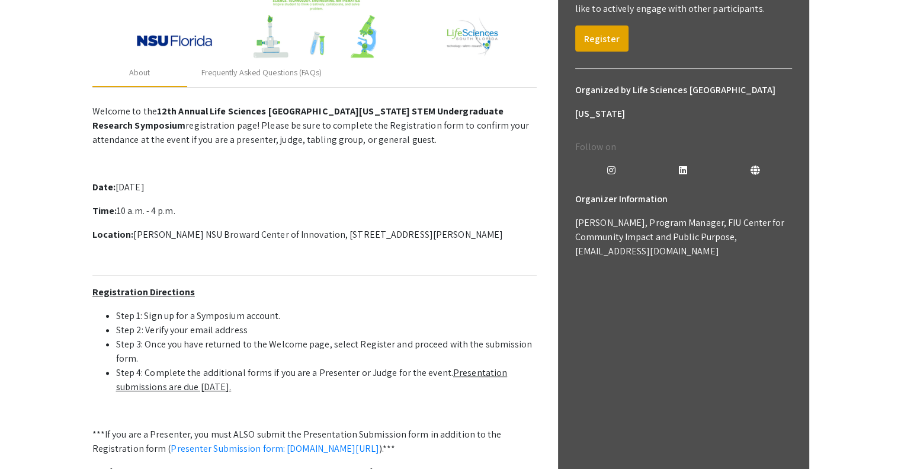
click at [529, 165] on p at bounding box center [314, 163] width 444 height 14
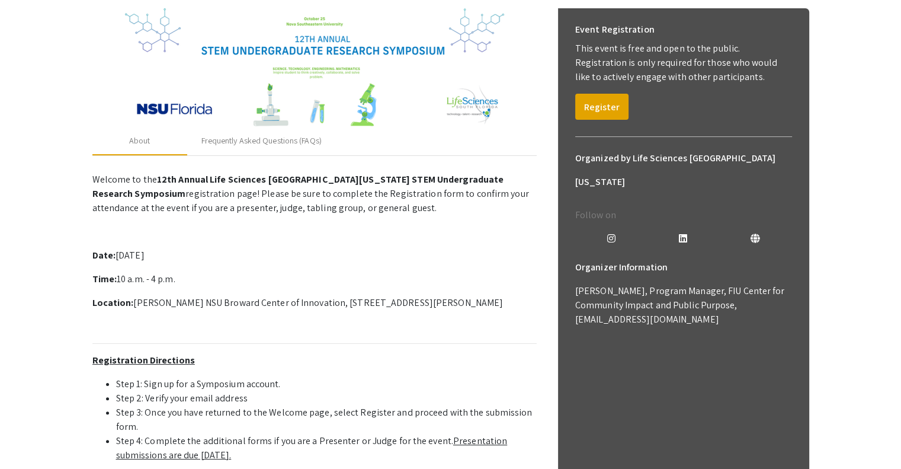
scroll to position [181, 0]
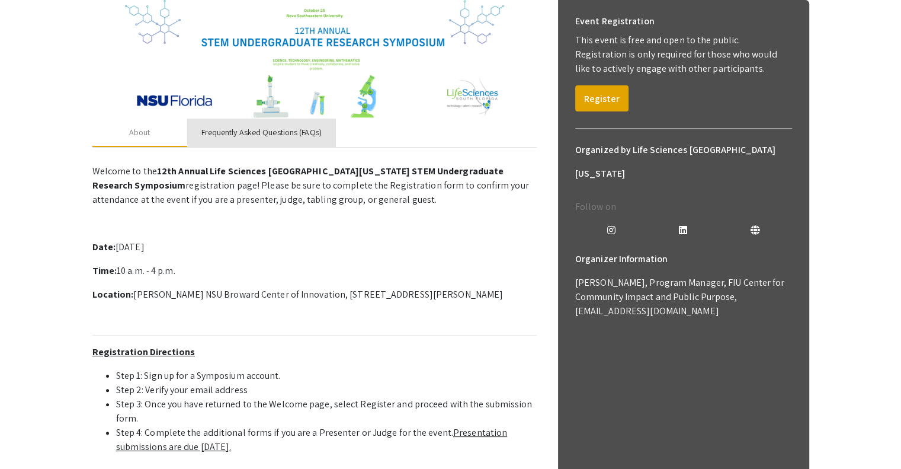
click at [290, 139] on div "Frequently Asked Questions (FAQs)" at bounding box center [261, 133] width 149 height 28
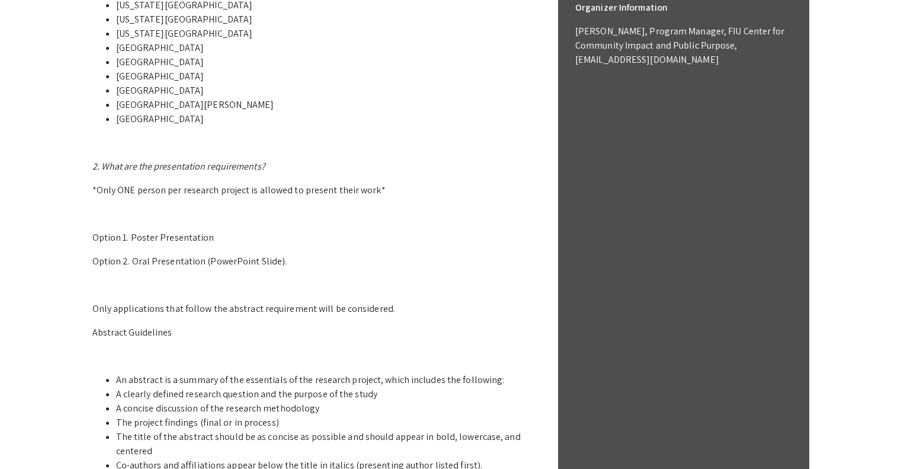
scroll to position [434, 0]
click at [171, 189] on p "*Only ONE person per research project is allowed to present their work*" at bounding box center [314, 189] width 444 height 14
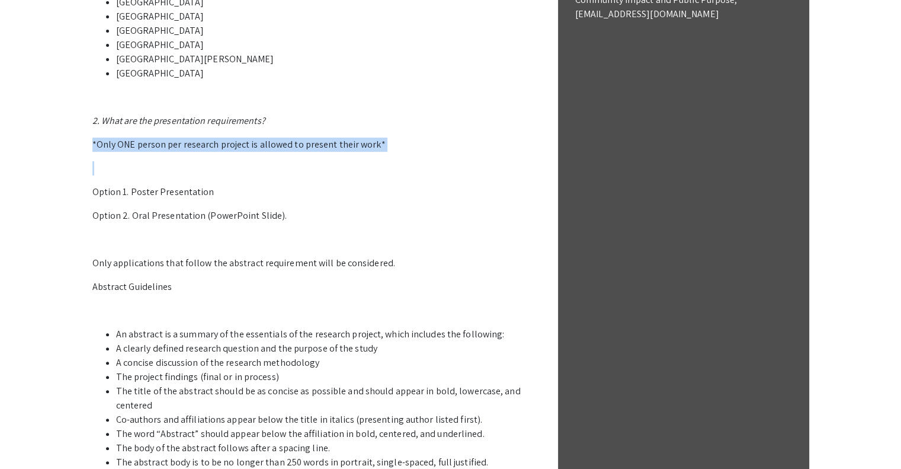
scroll to position [498, 0]
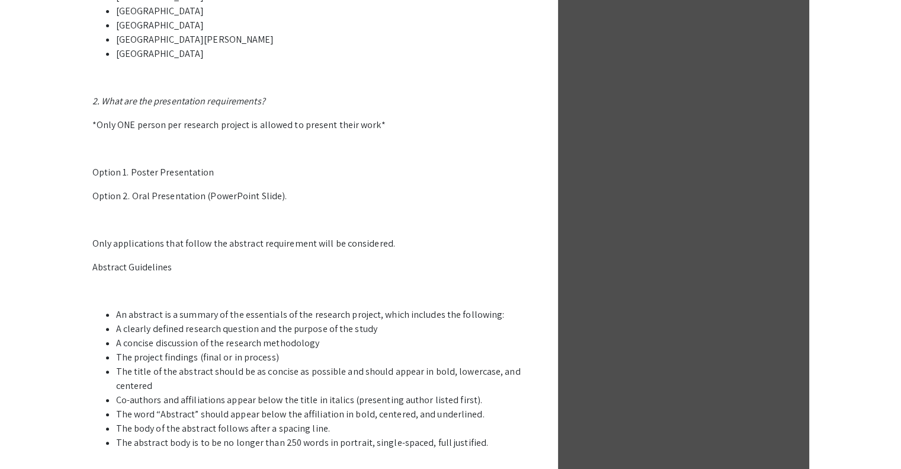
click at [144, 194] on p "Option 2. Oral Presentation (PowerPoint Slide)." at bounding box center [314, 196] width 444 height 14
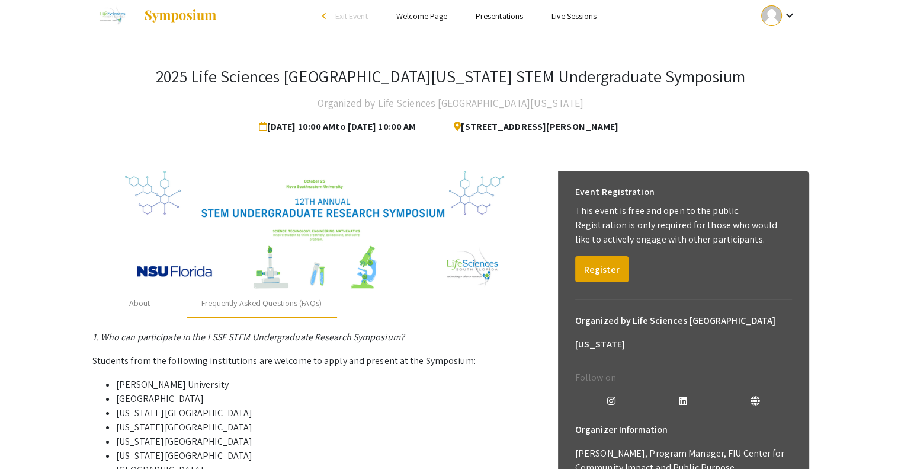
scroll to position [0, 0]
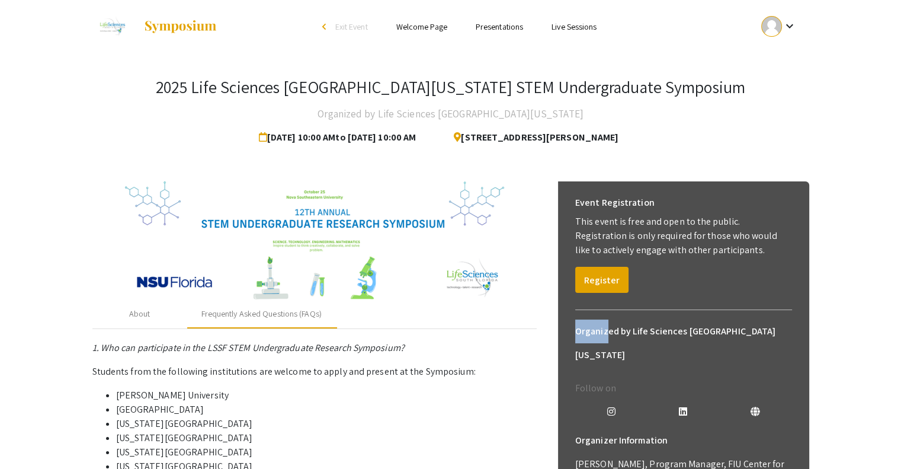
drag, startPoint x: 599, startPoint y: 293, endPoint x: 603, endPoint y: 312, distance: 19.4
click at [570, 329] on div "Organized by Life Sciences [GEOGRAPHIC_DATA][US_STATE]" at bounding box center [684, 338] width 236 height 57
drag, startPoint x: 590, startPoint y: 290, endPoint x: 728, endPoint y: 129, distance: 211.8
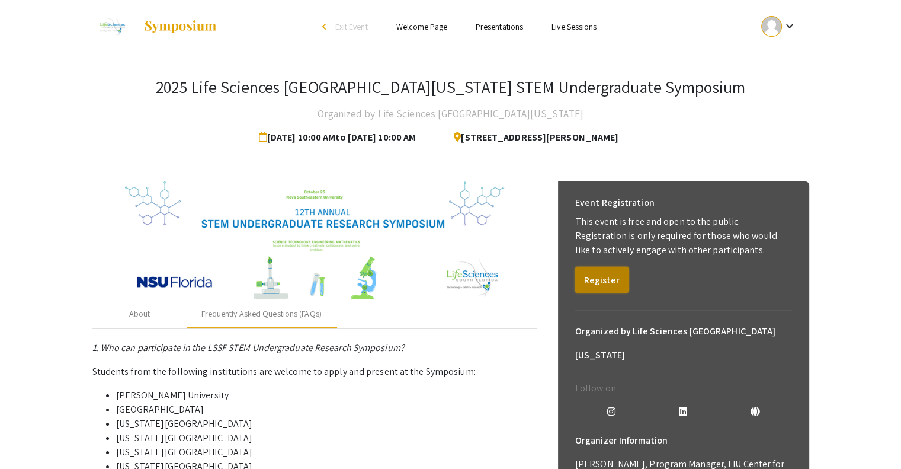
click at [602, 279] on button "Register" at bounding box center [601, 280] width 53 height 26
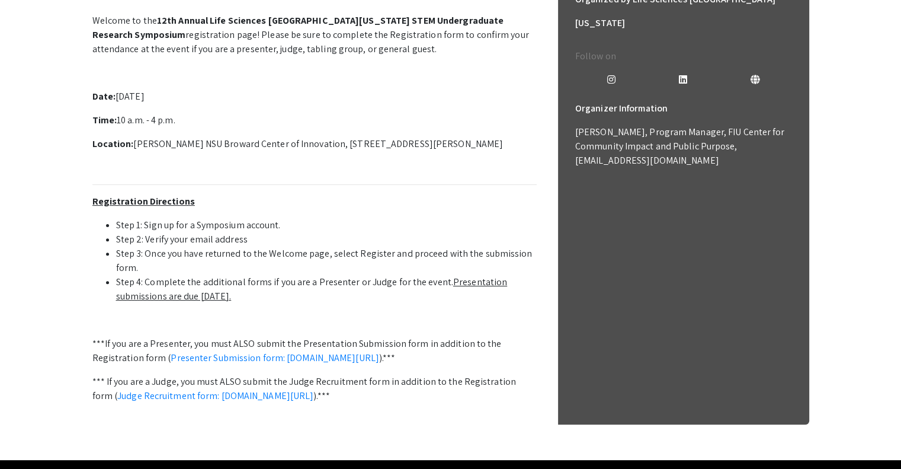
scroll to position [384, 0]
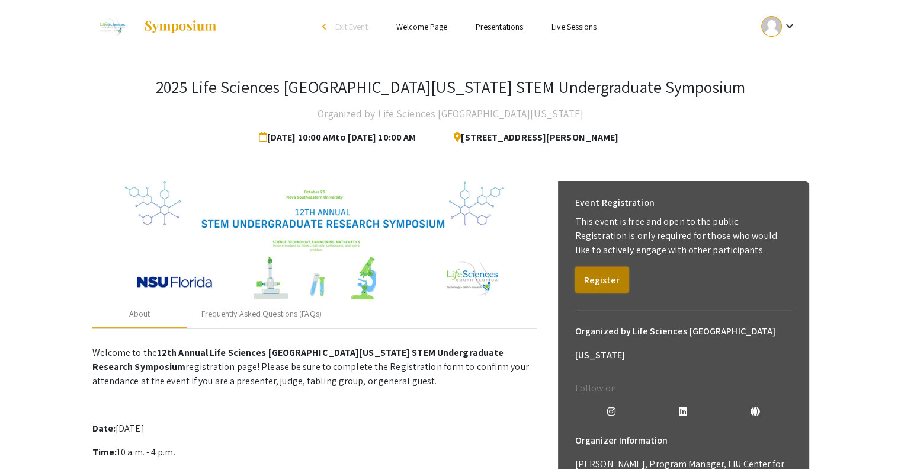
click at [609, 272] on button "Register" at bounding box center [601, 280] width 53 height 26
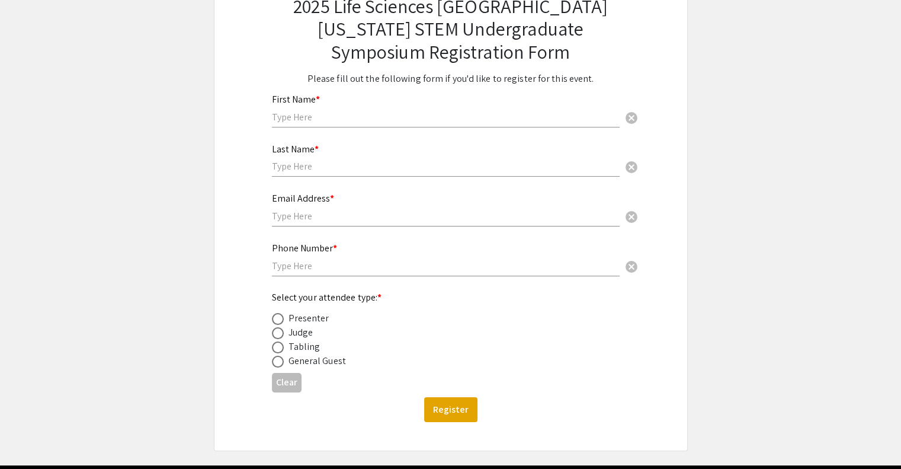
scroll to position [79, 0]
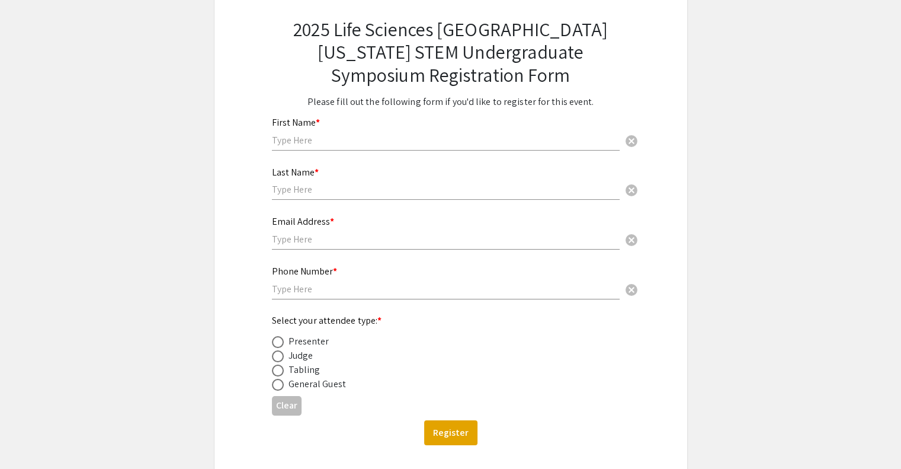
click at [338, 138] on input "text" at bounding box center [446, 140] width 348 height 12
type input "Ranvir"
click at [301, 178] on div "Last Name * cancel" at bounding box center [446, 177] width 348 height 45
type input "Singh"
click at [292, 237] on input "text" at bounding box center [446, 239] width 348 height 12
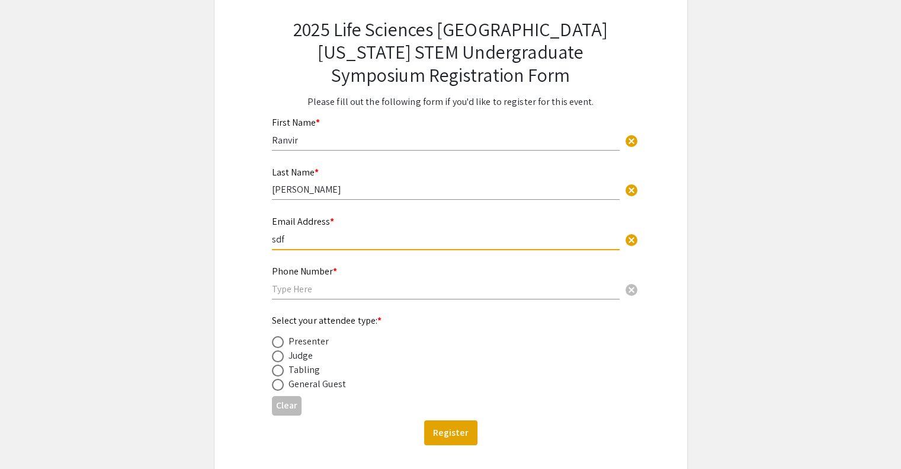
type input "sdf"
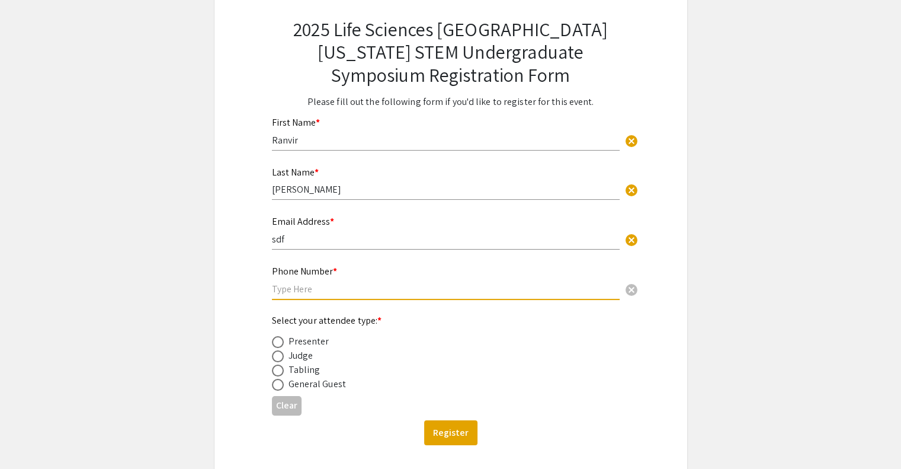
click at [307, 284] on input "text" at bounding box center [446, 289] width 348 height 12
type input "asdf"
click at [276, 343] on span at bounding box center [278, 342] width 12 height 12
click at [276, 343] on input "radio" at bounding box center [278, 342] width 12 height 12
radio input "true"
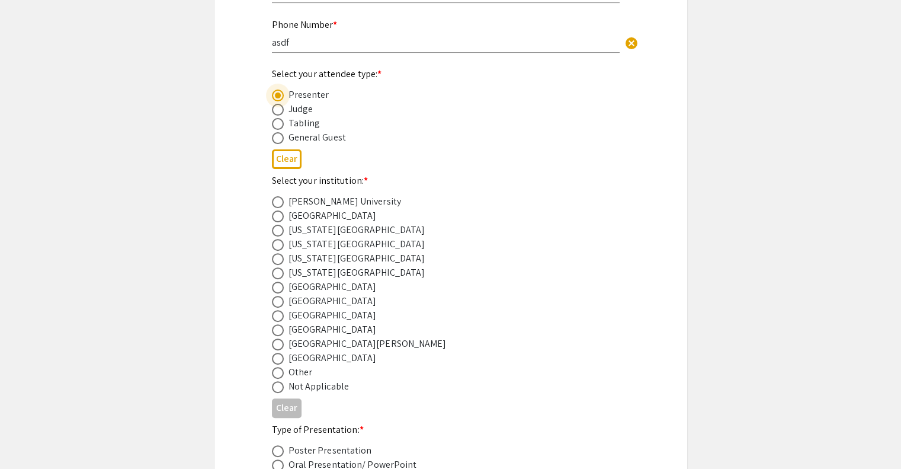
scroll to position [331, 0]
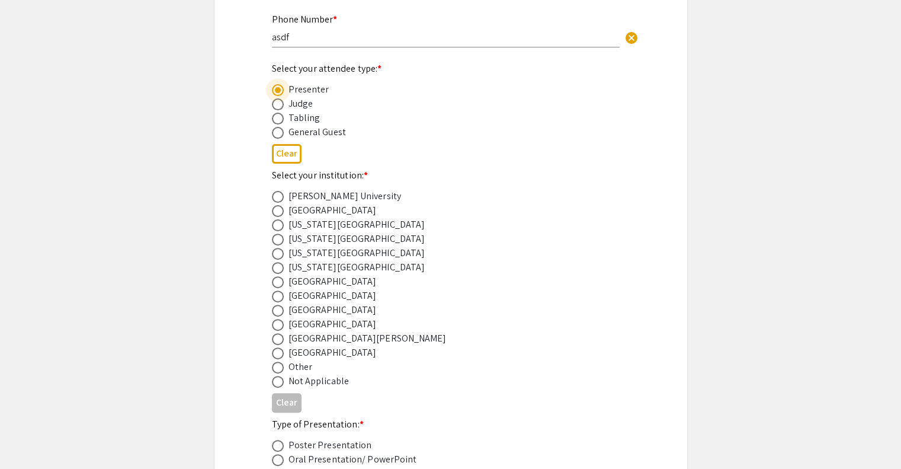
click at [282, 310] on span at bounding box center [278, 311] width 12 height 12
click at [282, 310] on input "radio" at bounding box center [278, 311] width 12 height 12
radio input "true"
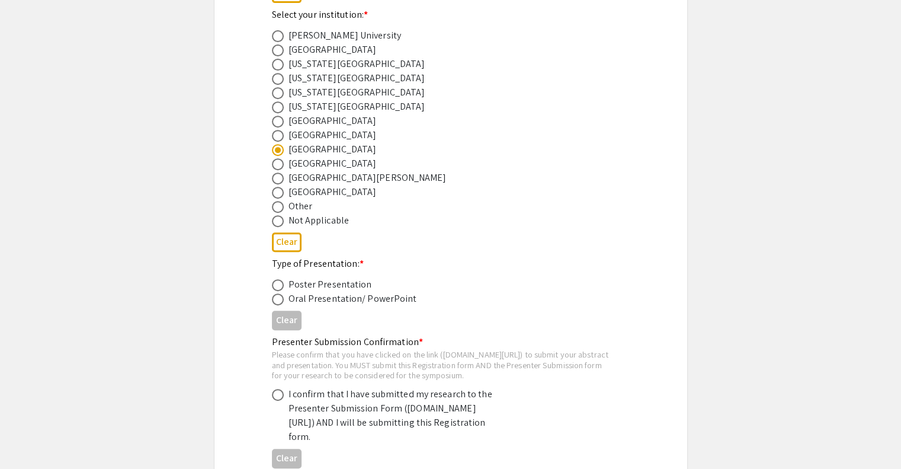
scroll to position [503, 0]
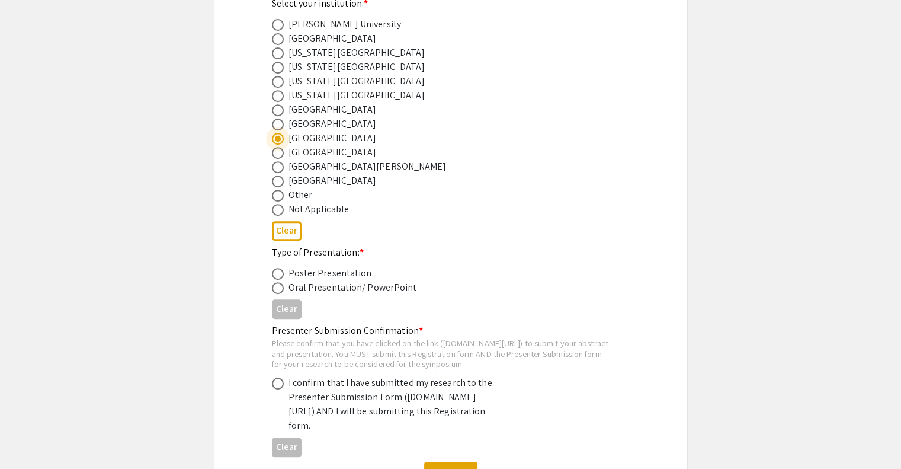
click at [275, 272] on span at bounding box center [278, 274] width 12 height 12
click at [275, 272] on input "radio" at bounding box center [278, 274] width 12 height 12
radio input "true"
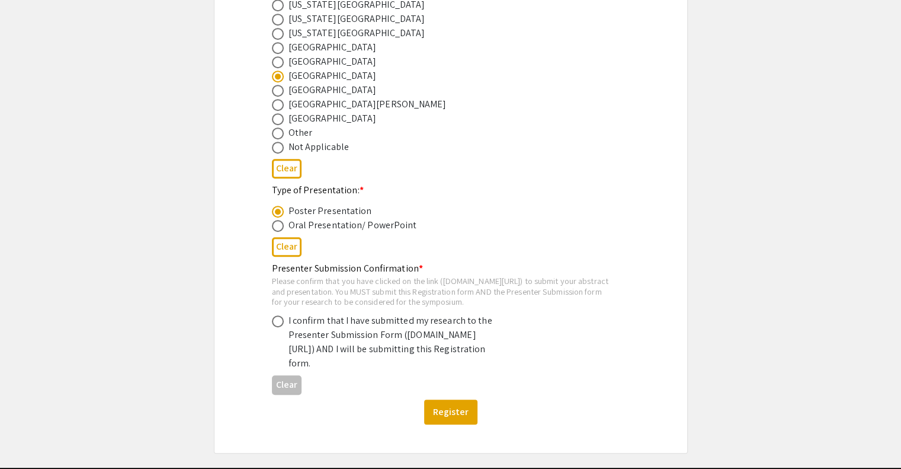
scroll to position [569, 0]
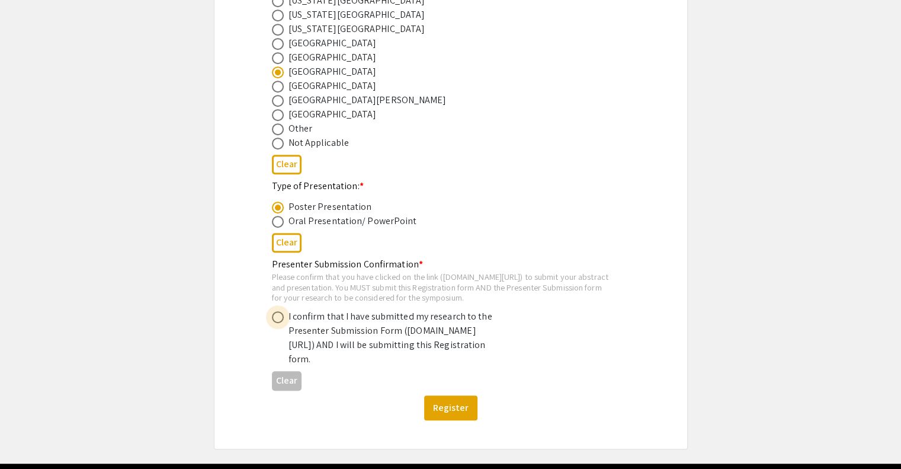
click at [276, 321] on span at bounding box center [278, 317] width 12 height 12
click at [276, 321] on input "radio" at bounding box center [278, 317] width 12 height 12
radio input "true"
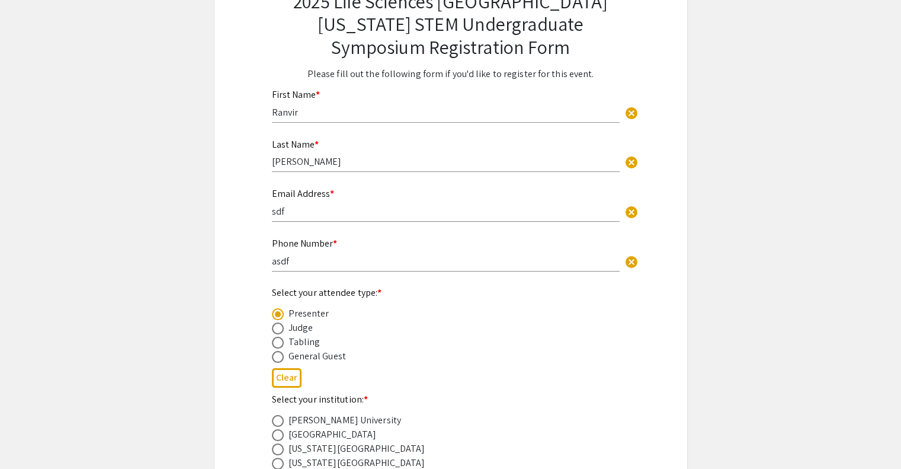
scroll to position [0, 0]
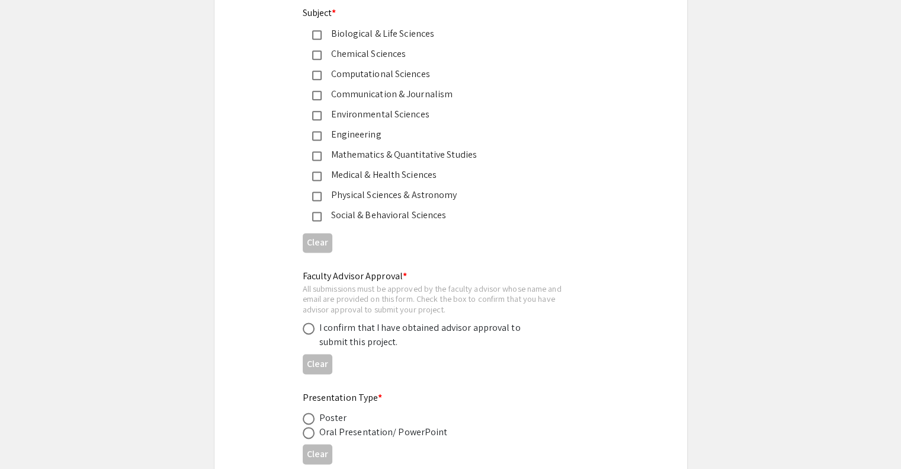
scroll to position [1793, 0]
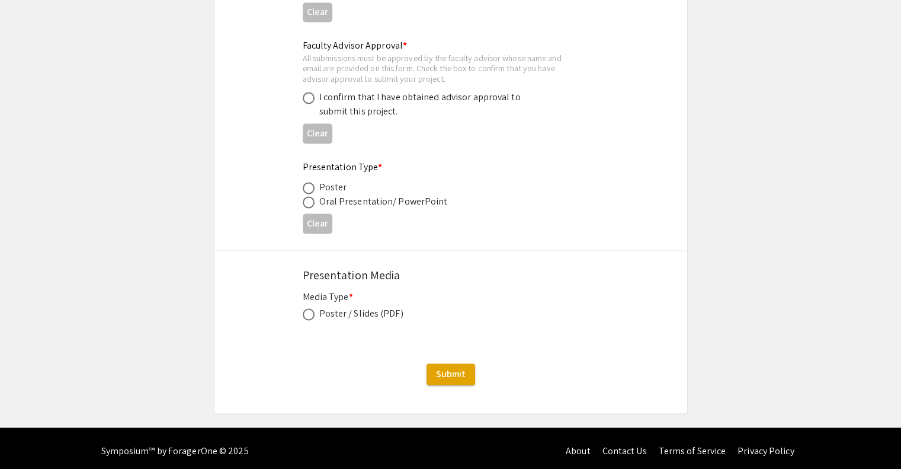
click at [311, 311] on span at bounding box center [309, 314] width 12 height 12
click at [311, 311] on input "radio" at bounding box center [309, 314] width 12 height 12
radio input "true"
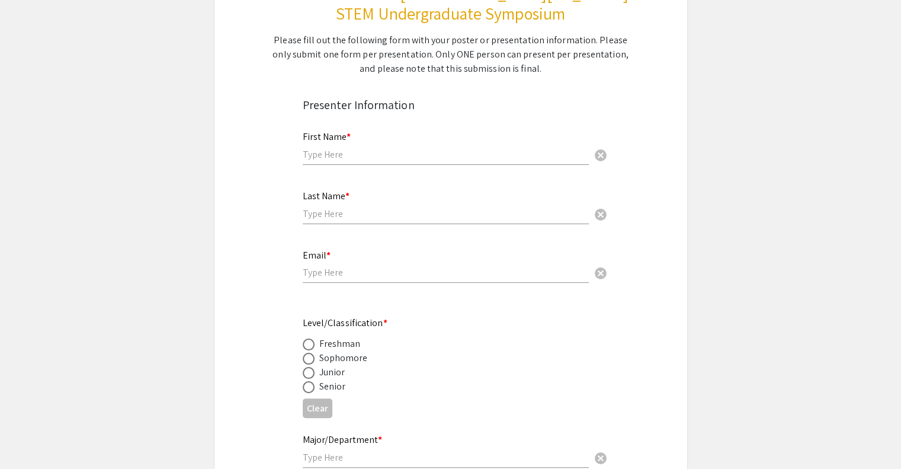
scroll to position [0, 0]
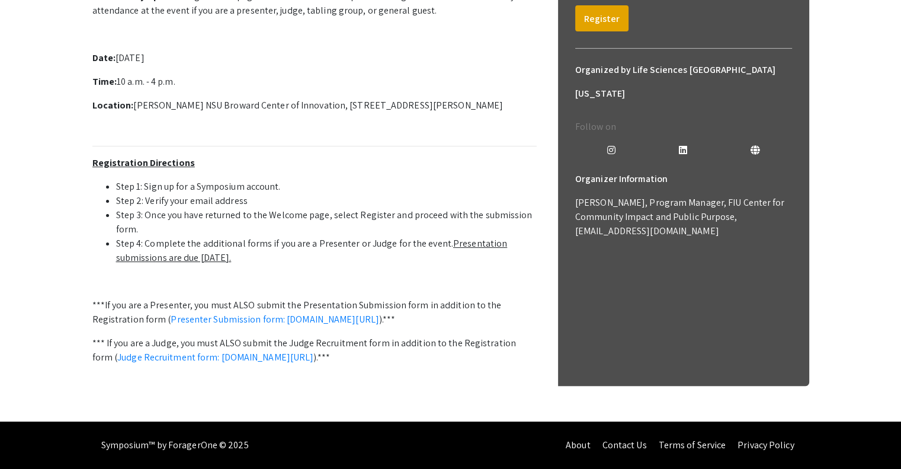
scroll to position [373, 0]
click at [194, 189] on li "Step 1: Sign up for a Symposium account." at bounding box center [326, 187] width 421 height 14
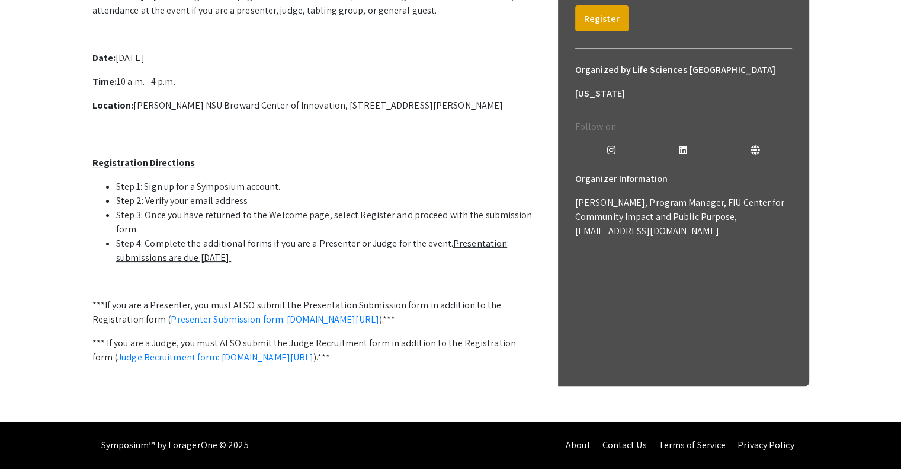
scroll to position [0, 0]
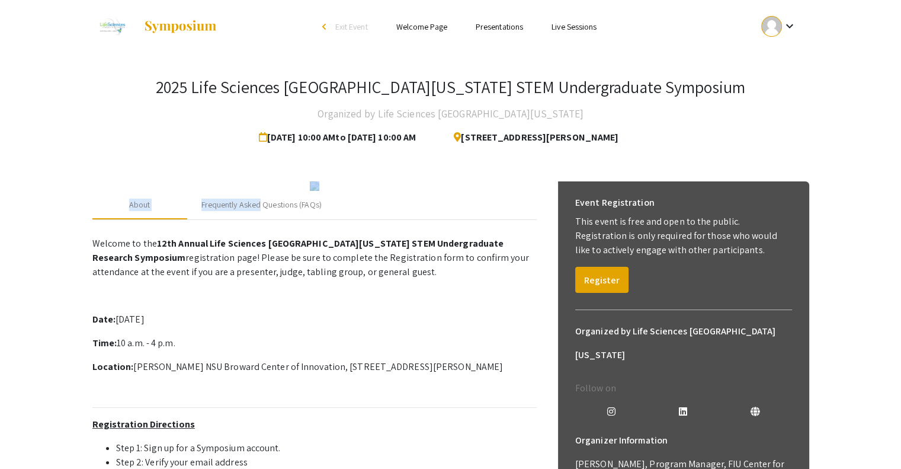
drag, startPoint x: 104, startPoint y: 223, endPoint x: 259, endPoint y: 300, distance: 173.3
click at [259, 300] on div "About Frequently Asked Questions (FAQs) Welcome to the 12th Annual Life Science…" at bounding box center [314, 431] width 444 height 501
click at [259, 219] on div "Frequently Asked Questions (FAQs)" at bounding box center [261, 205] width 149 height 28
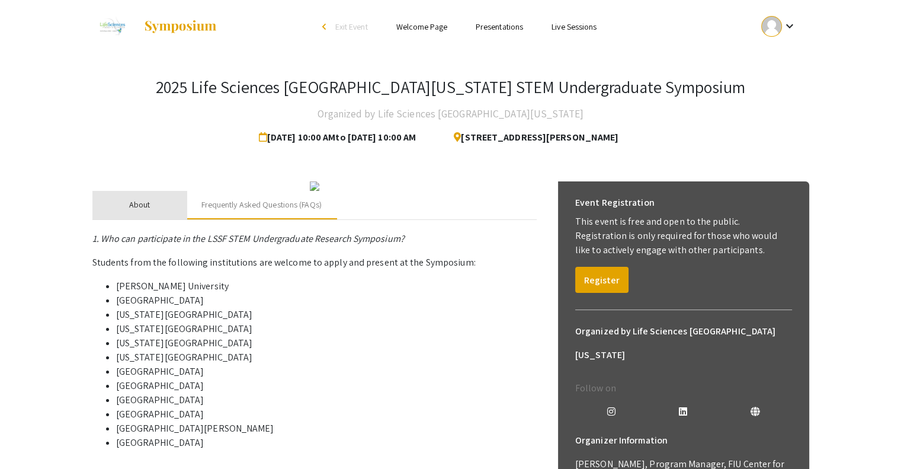
click at [168, 219] on div "About" at bounding box center [139, 205] width 95 height 28
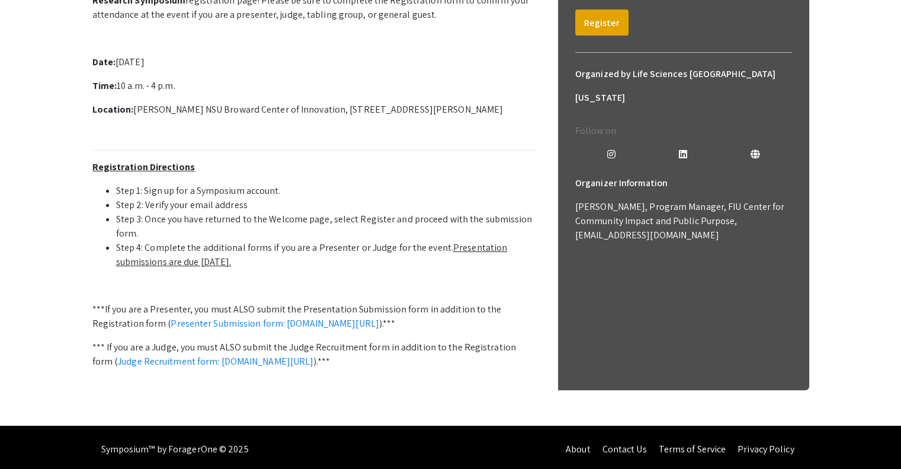
scroll to position [258, 0]
